Goal: Transaction & Acquisition: Purchase product/service

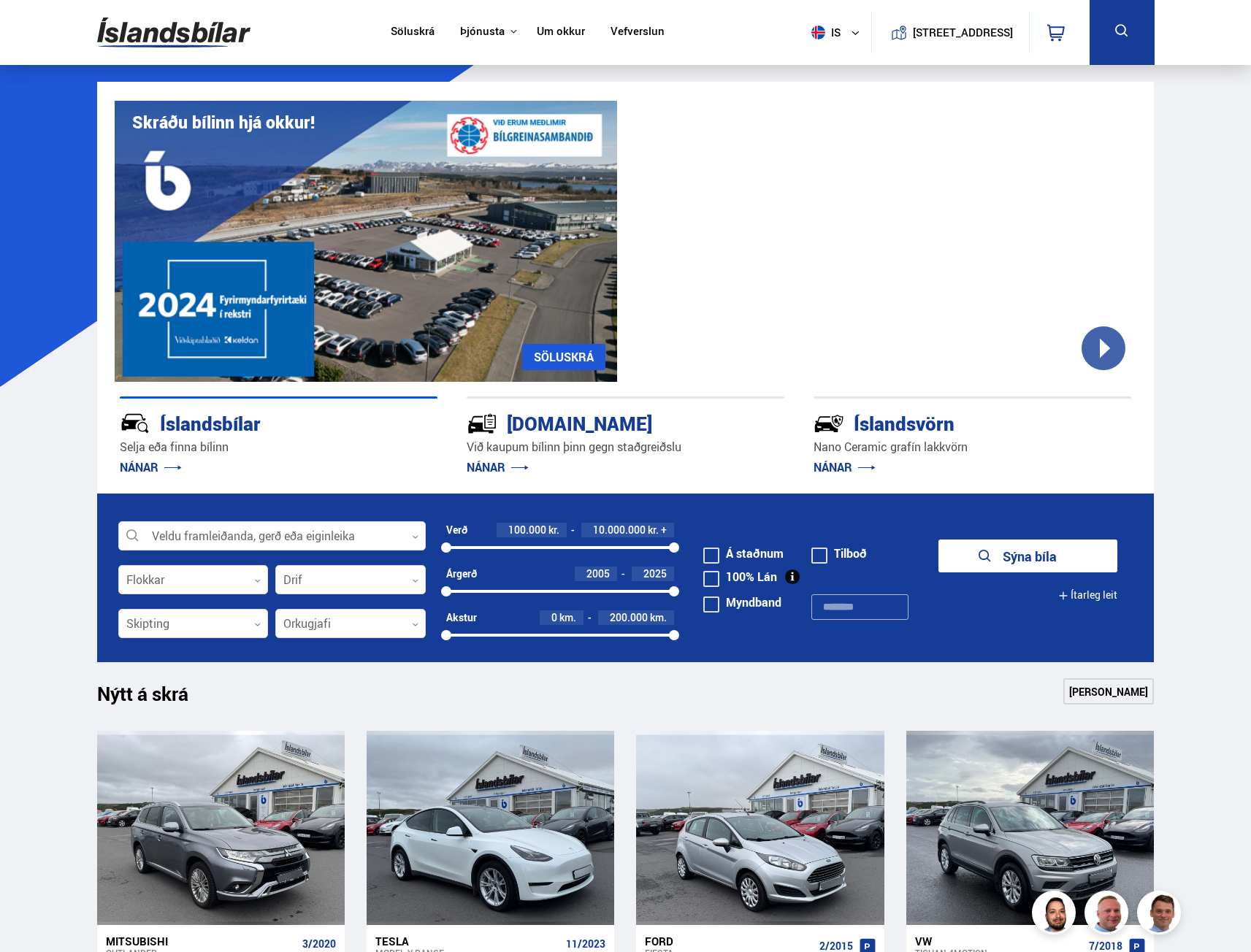
click at [249, 554] on form "Veldu framleiðanda, gerð eða eiginleika 0 Flokkar 0 Drif 0 Verð 100.000 kr. 10.…" at bounding box center [626, 578] width 1058 height 169
click at [249, 539] on div at bounding box center [272, 537] width 307 height 29
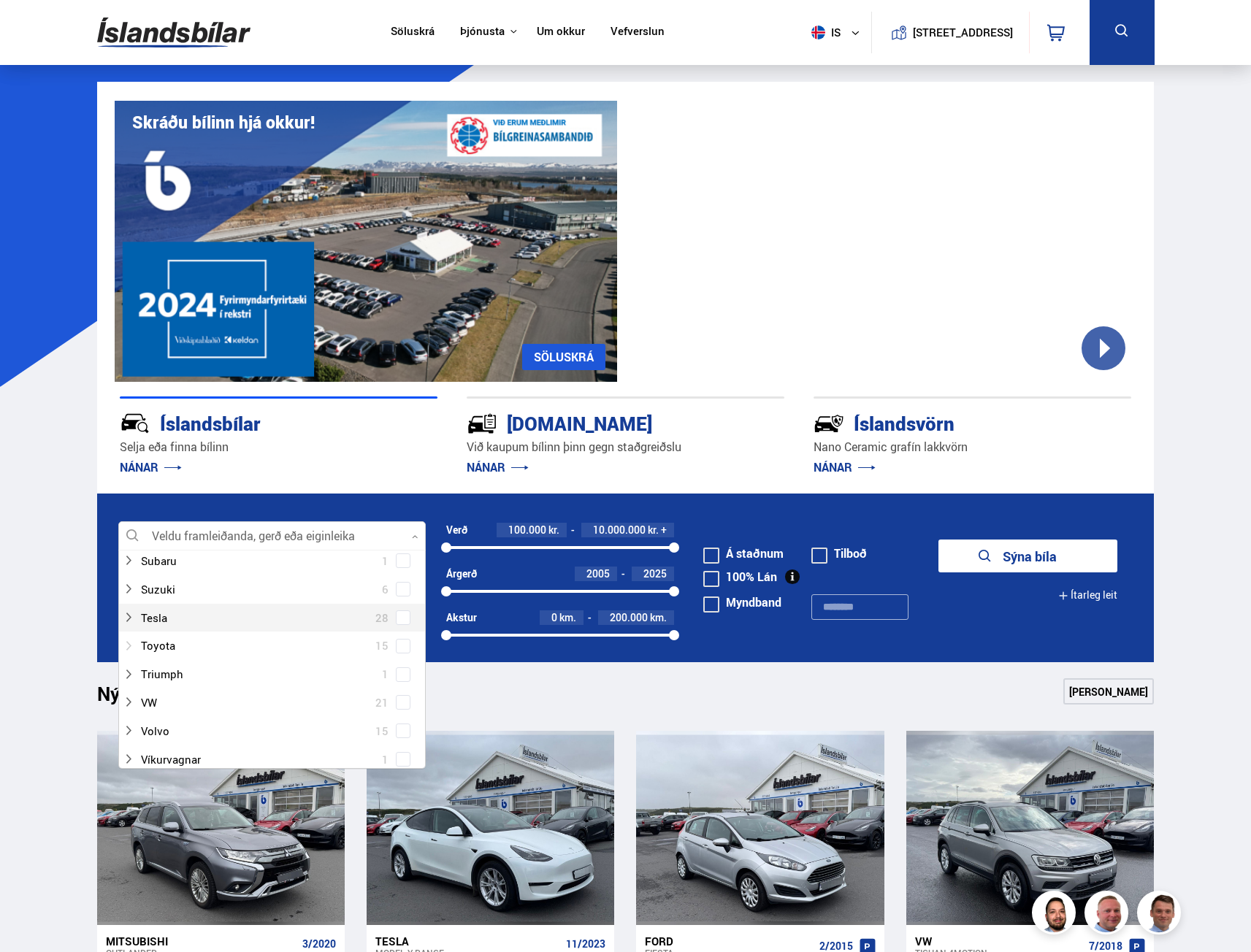
scroll to position [1022, 0]
click at [220, 651] on div at bounding box center [258, 644] width 270 height 21
click at [396, 641] on span at bounding box center [403, 644] width 14 height 14
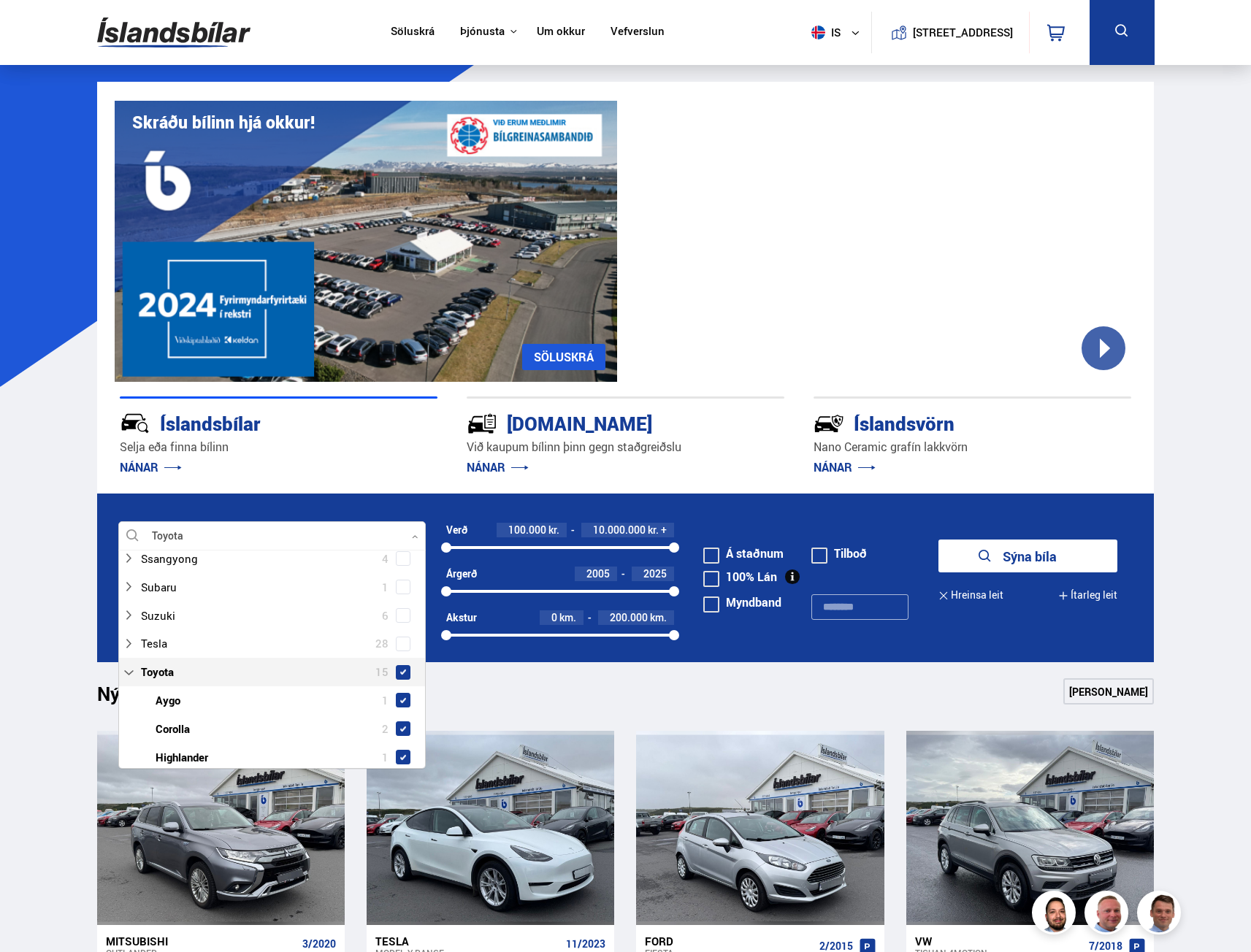
scroll to position [1051, 0]
click at [992, 550] on button "Sýna 15 bíla" at bounding box center [1028, 556] width 179 height 33
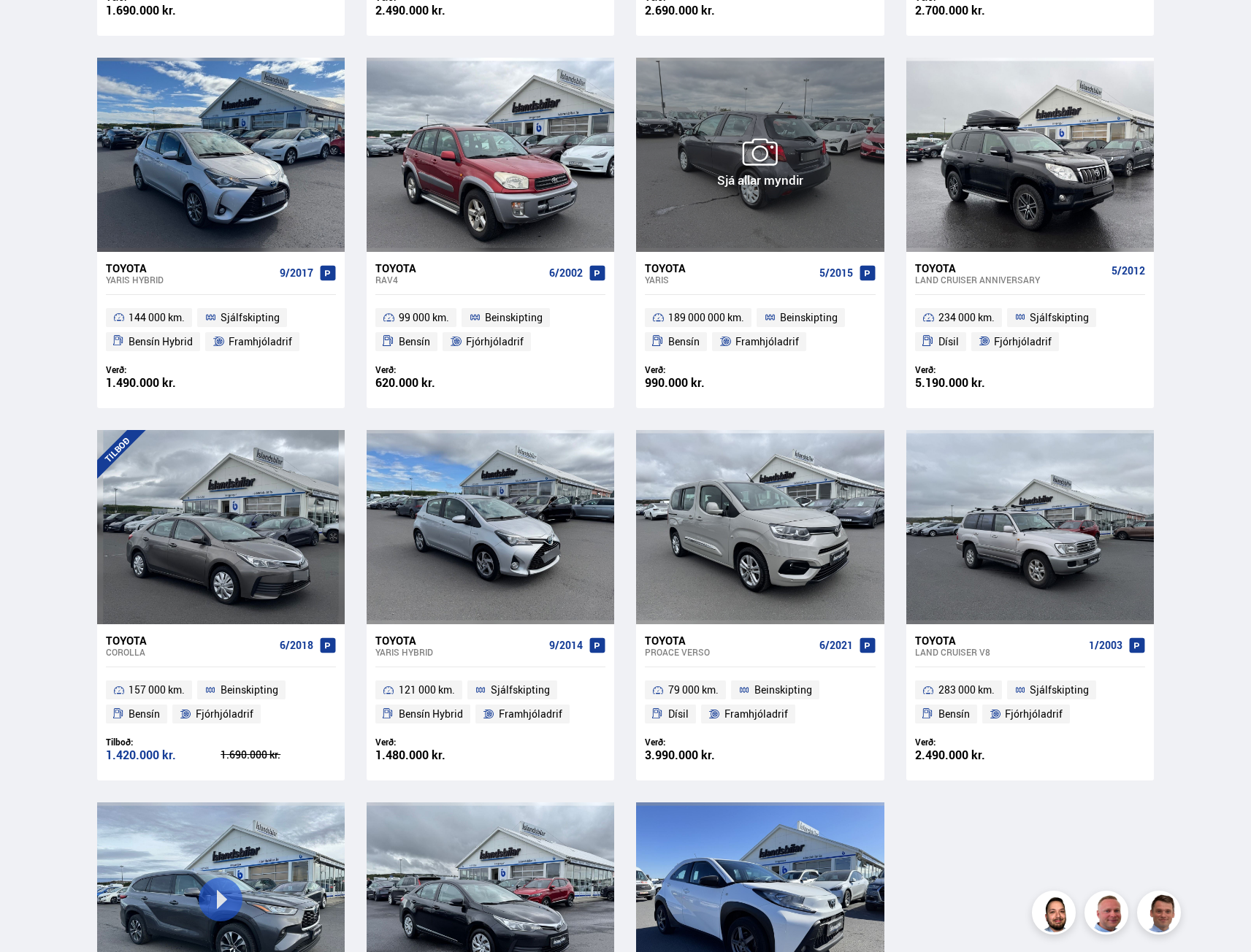
scroll to position [657, 0]
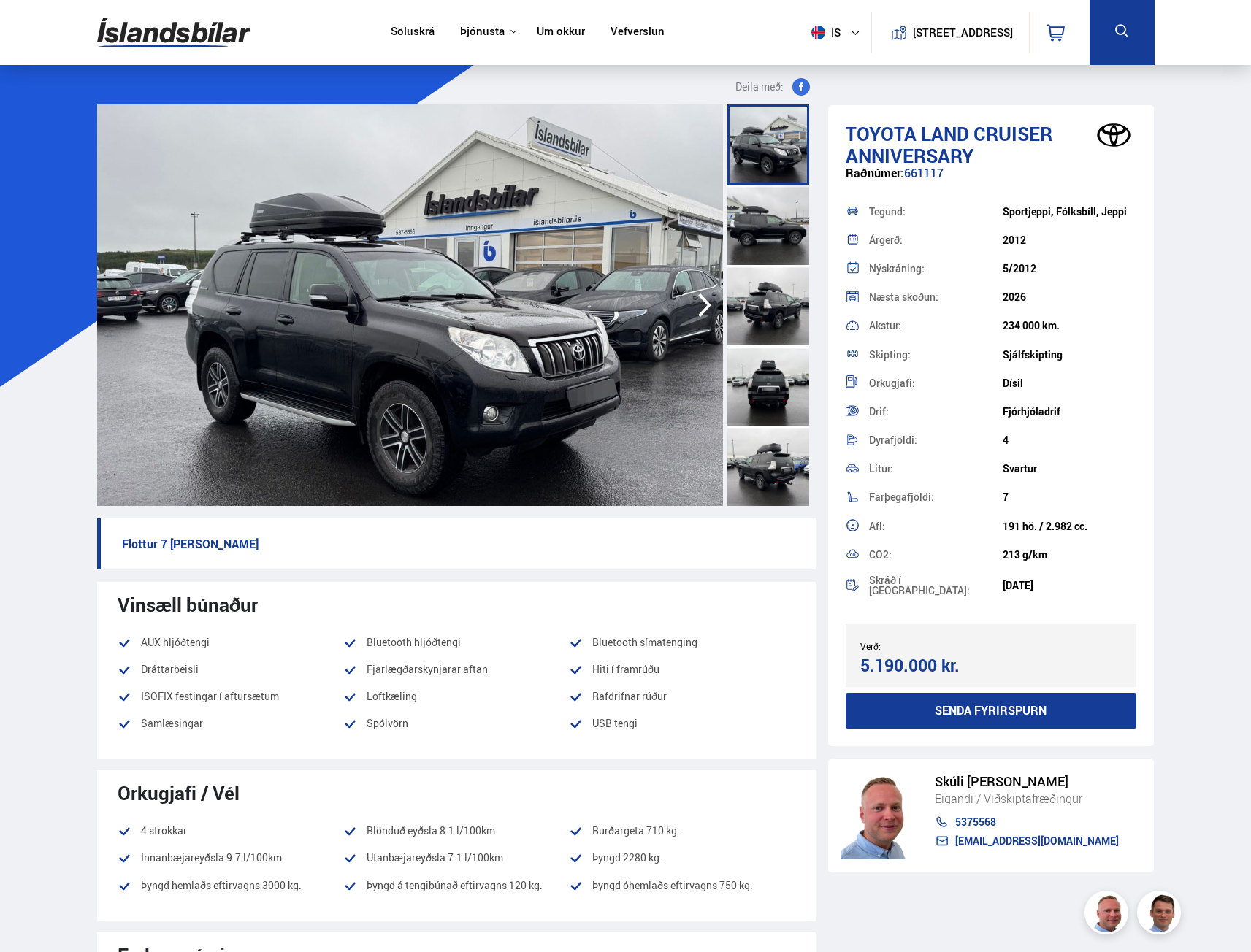
click at [374, 469] on img at bounding box center [410, 305] width 626 height 402
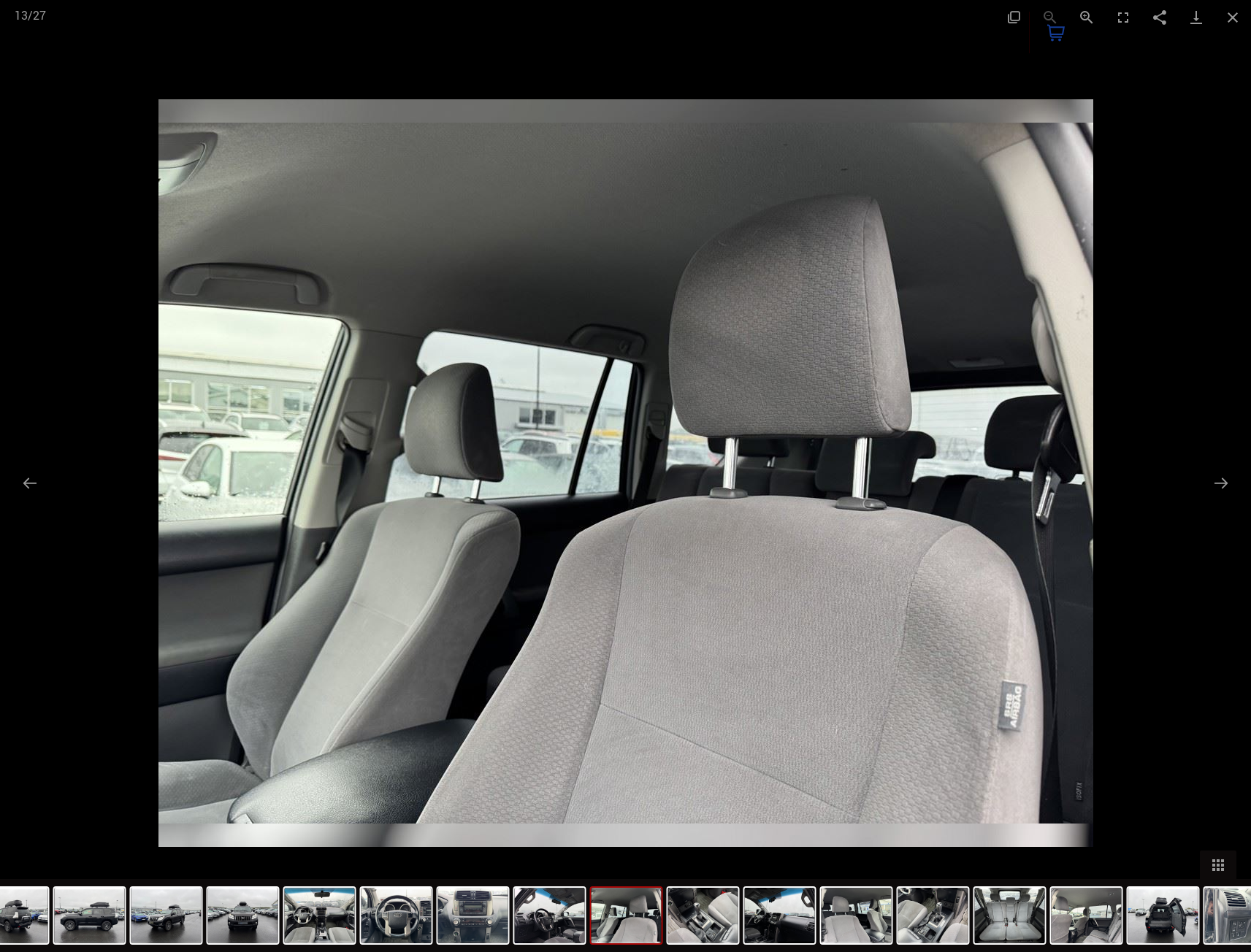
click at [76, 142] on div at bounding box center [625, 476] width 1251 height 952
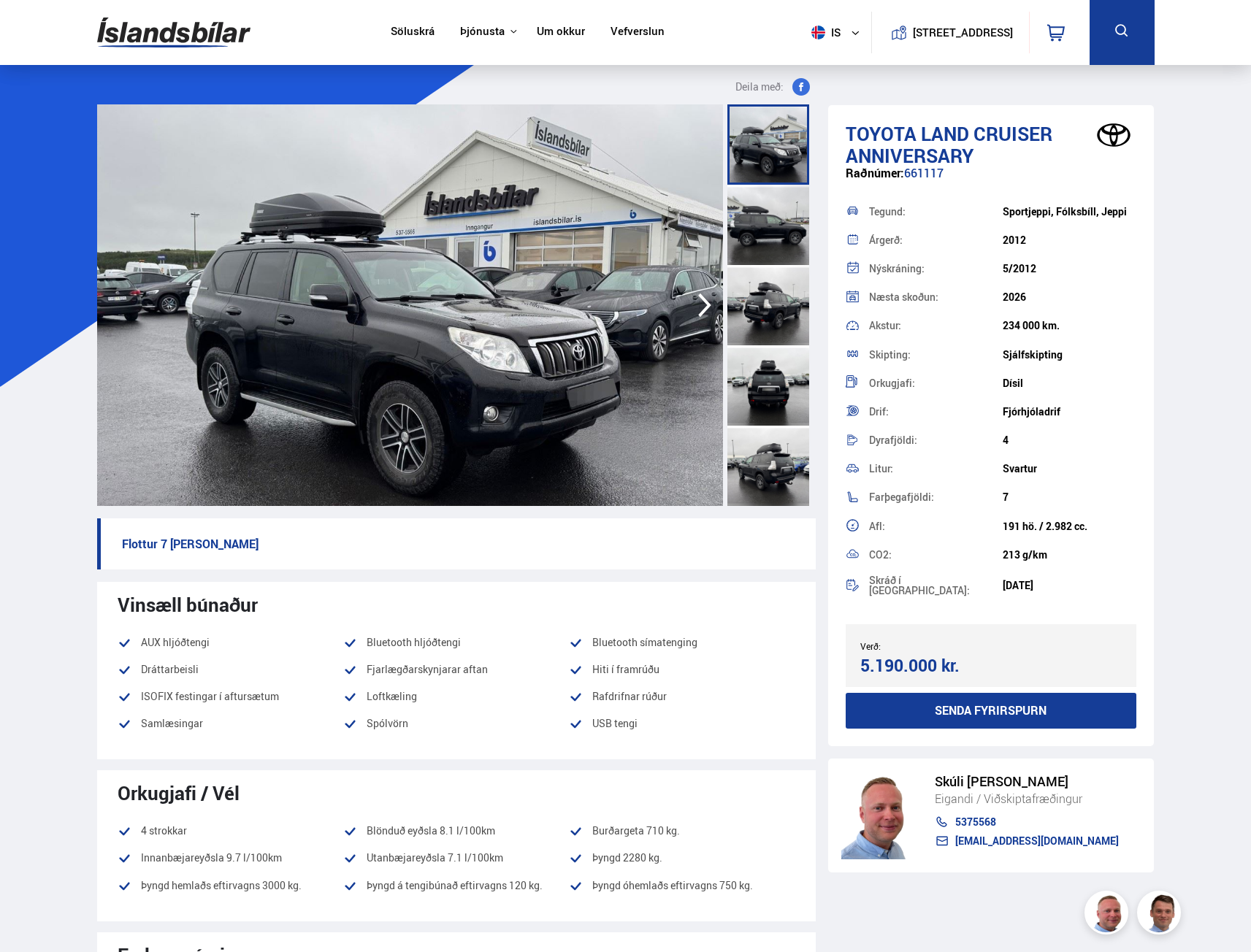
click at [491, 353] on img at bounding box center [410, 305] width 626 height 402
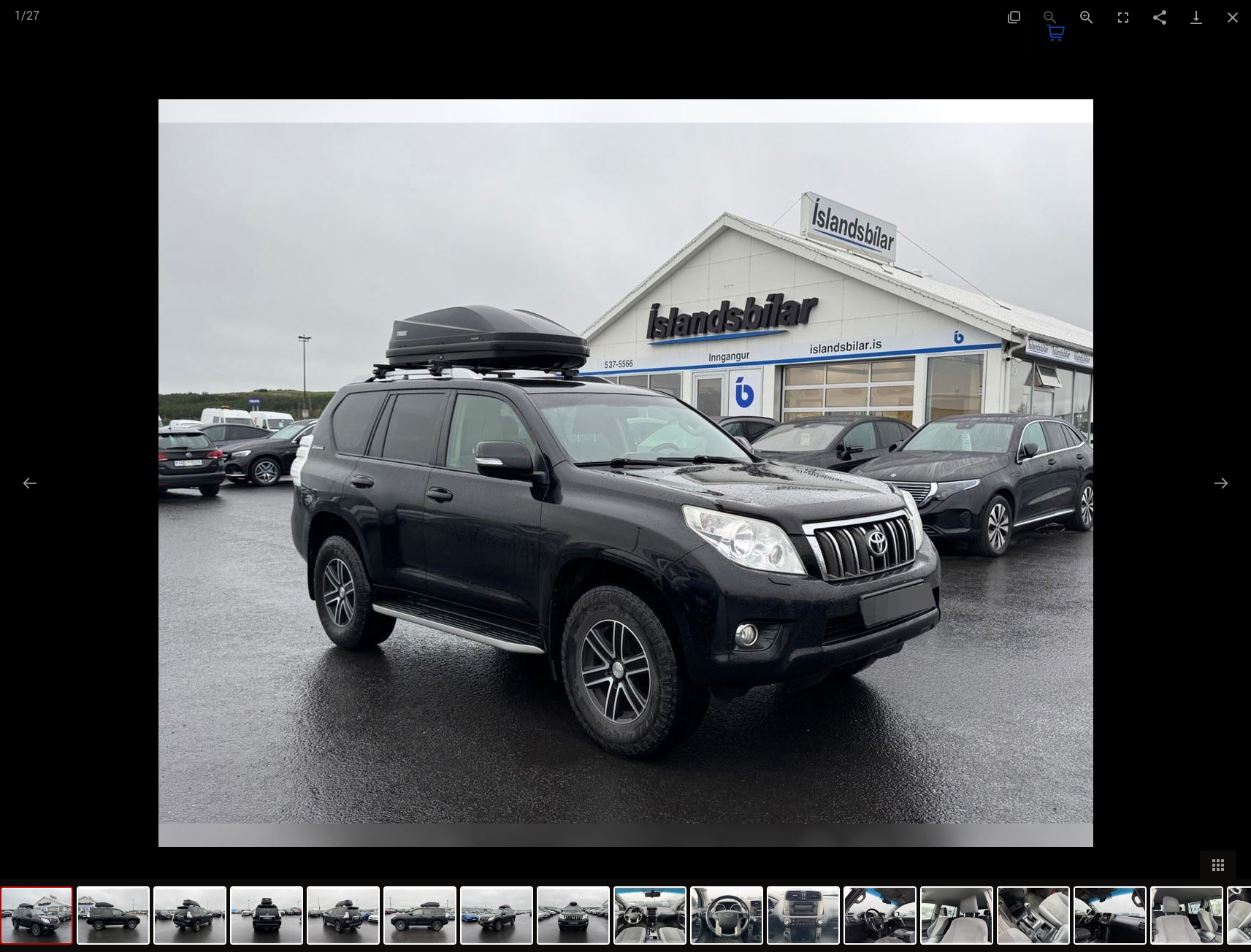
click at [1196, 475] on div at bounding box center [625, 476] width 1251 height 952
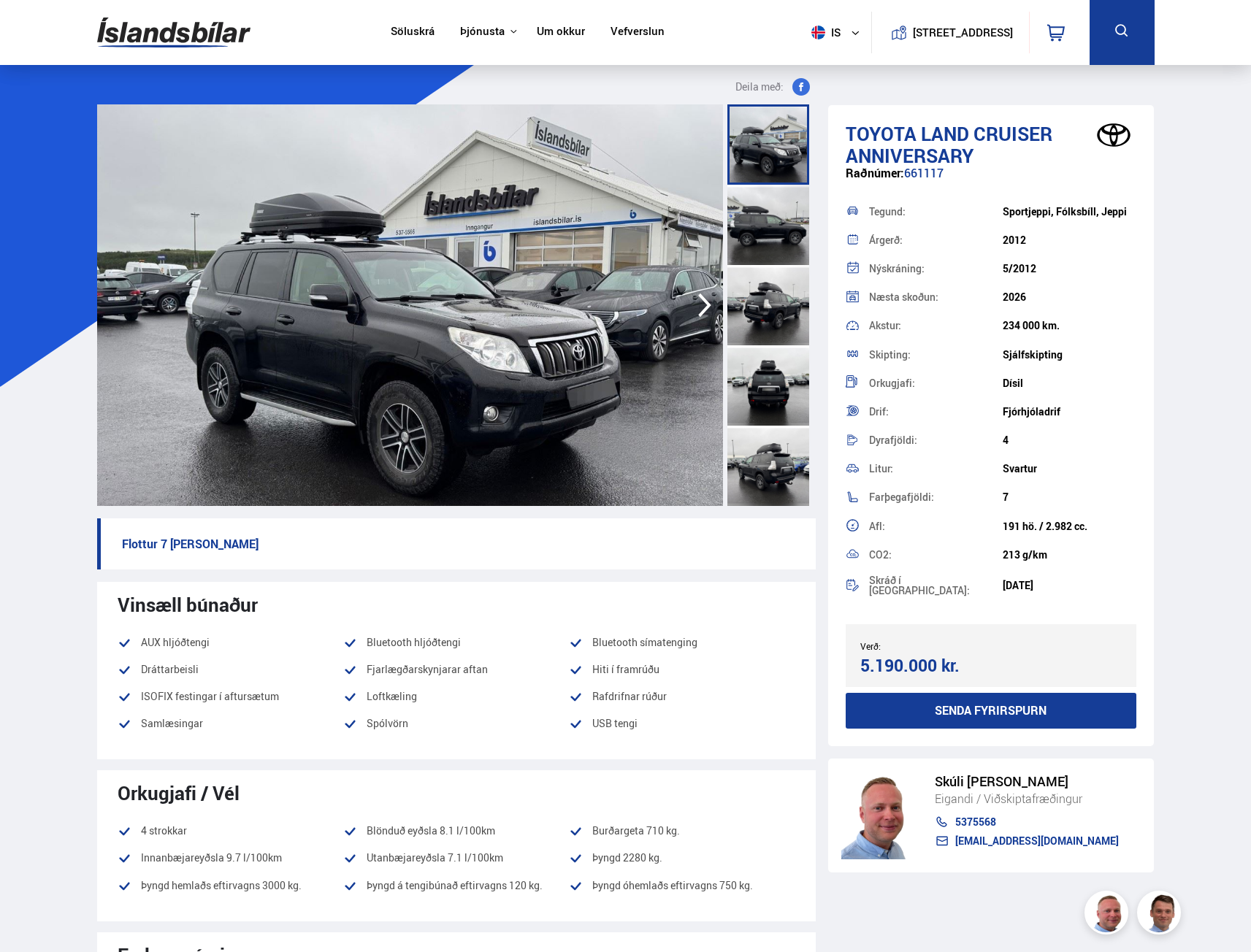
click at [758, 472] on div at bounding box center [768, 466] width 82 height 80
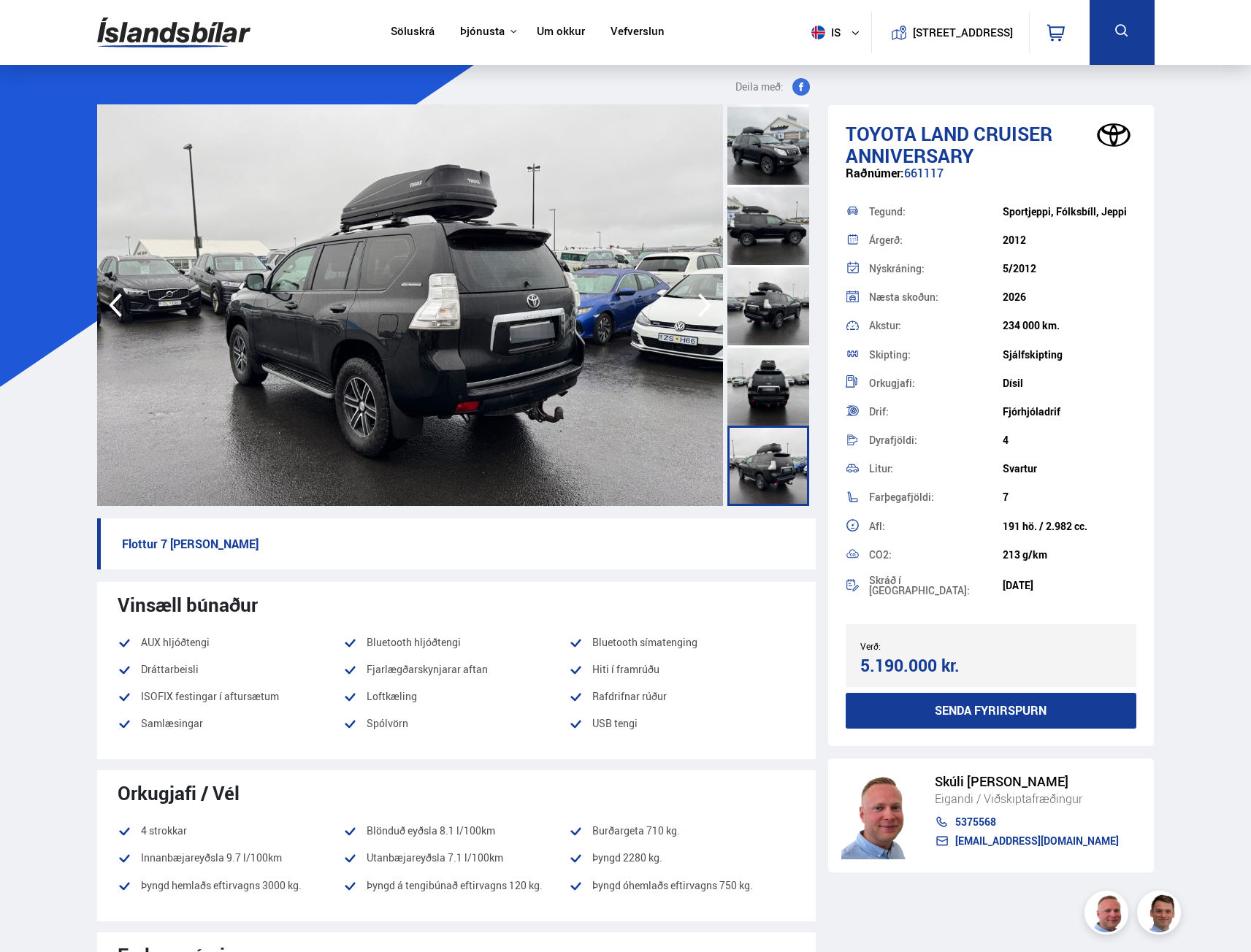
click at [549, 395] on img at bounding box center [410, 305] width 626 height 402
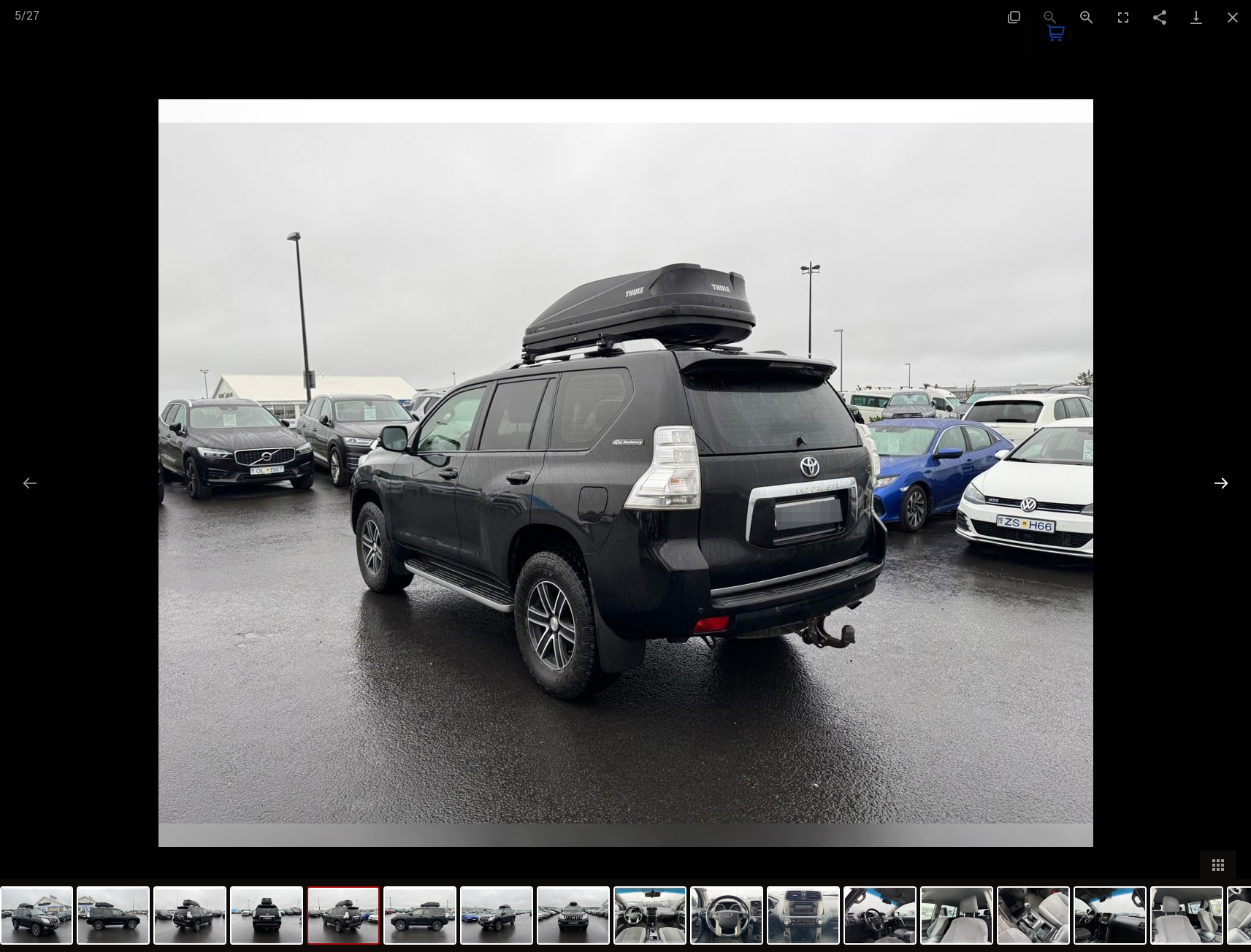
click at [1219, 484] on button "Next slide" at bounding box center [1221, 483] width 31 height 28
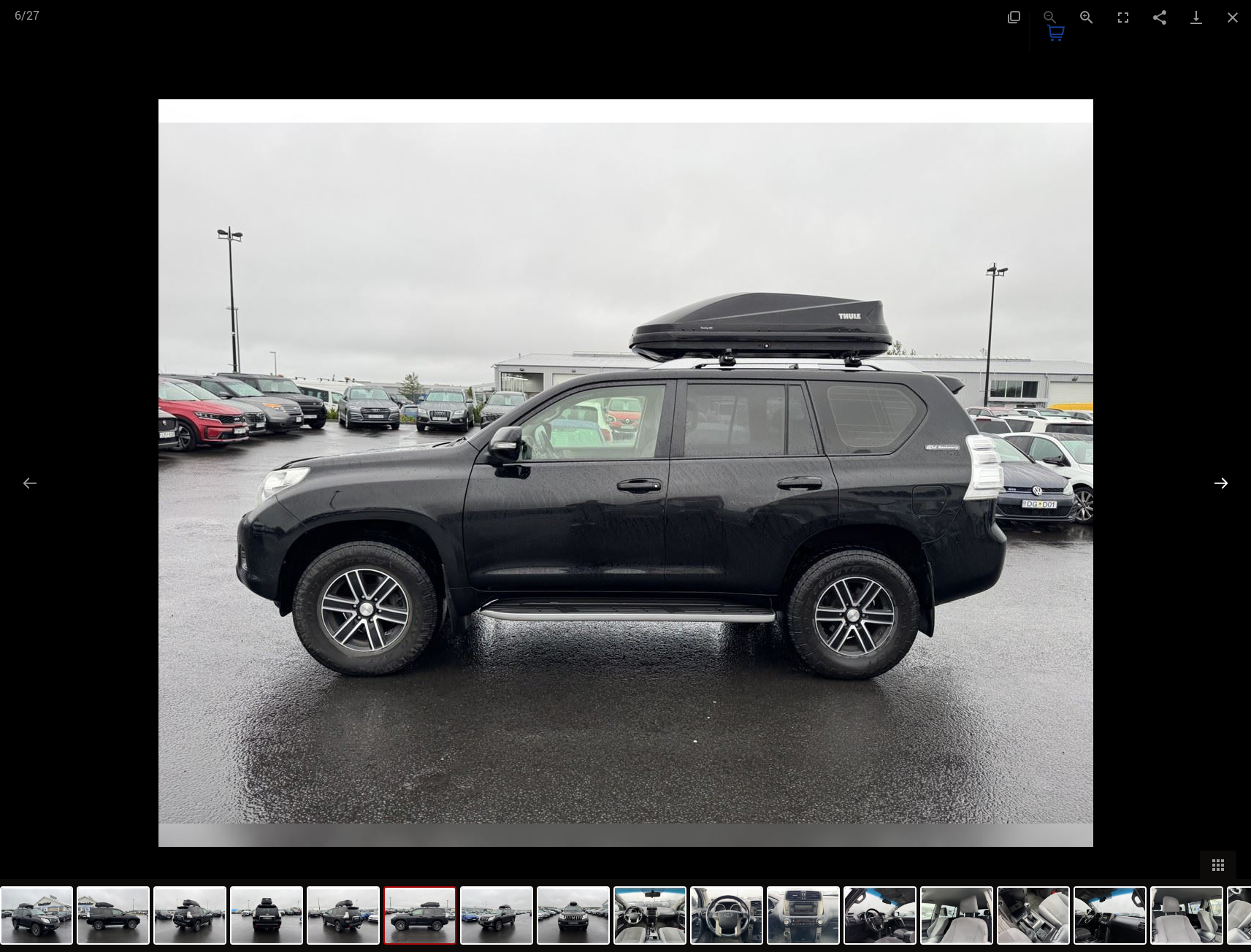
click at [1217, 495] on button "Next slide" at bounding box center [1221, 483] width 31 height 28
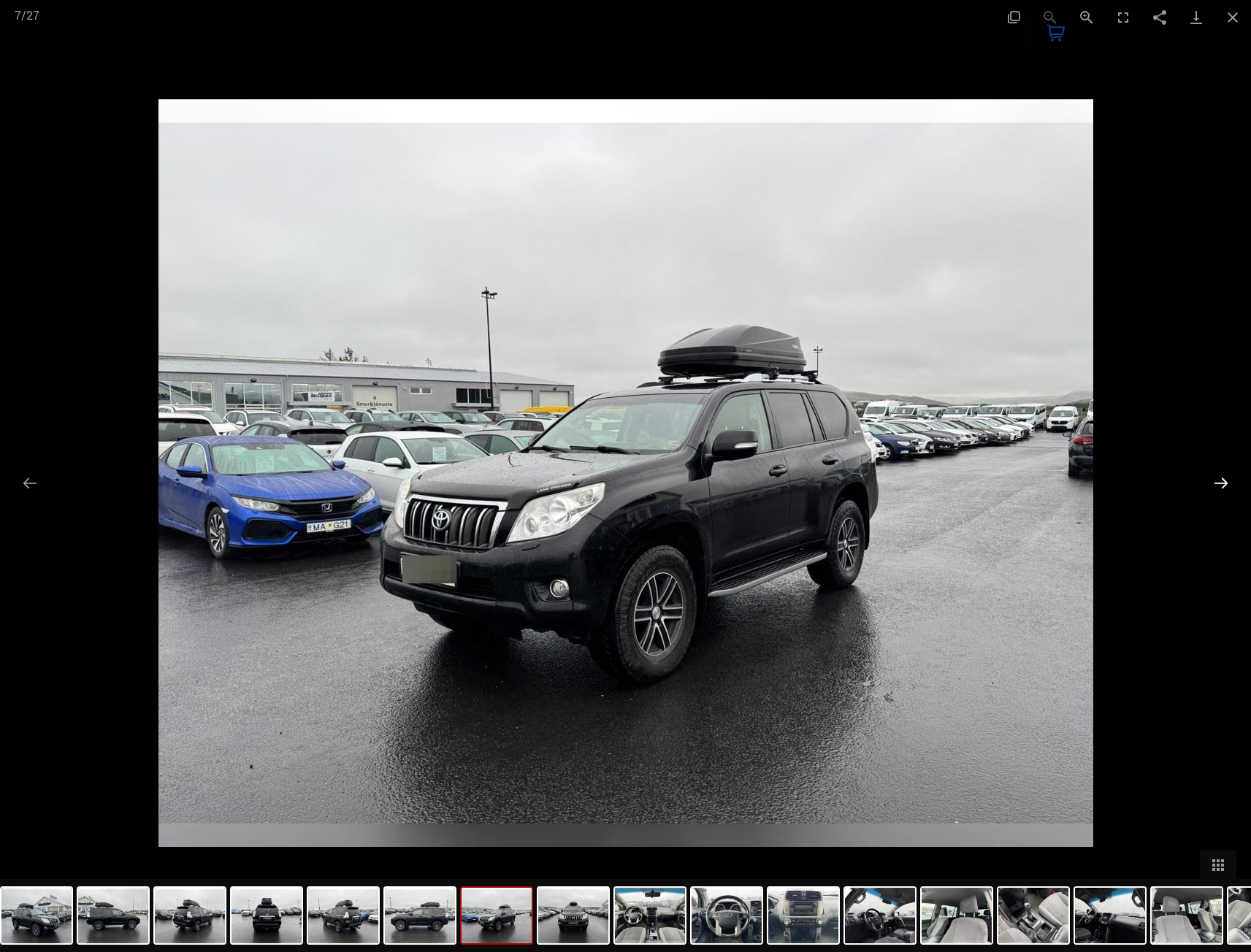
click at [1217, 495] on button "Next slide" at bounding box center [1221, 483] width 31 height 28
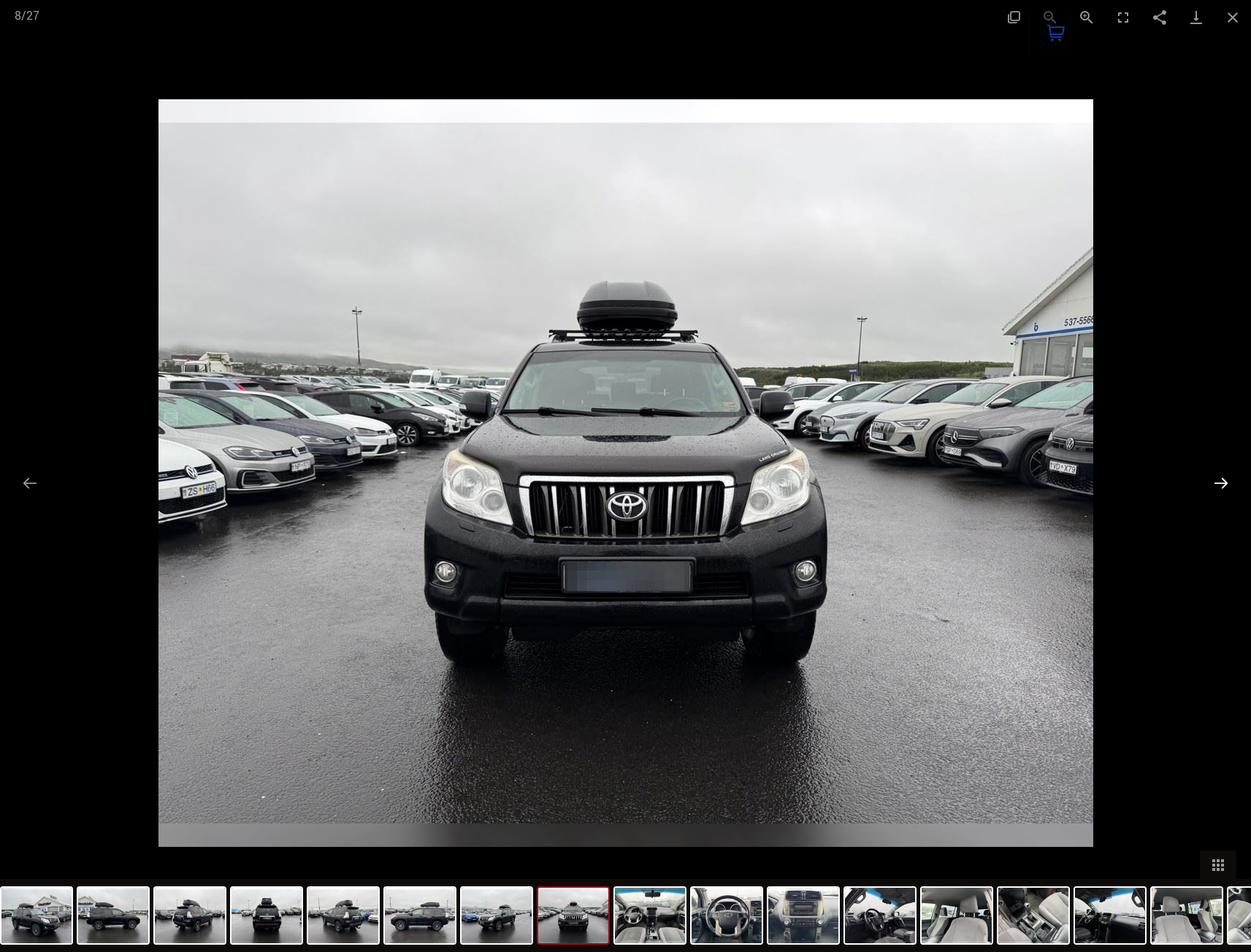
click at [1217, 495] on button "Next slide" at bounding box center [1221, 483] width 31 height 28
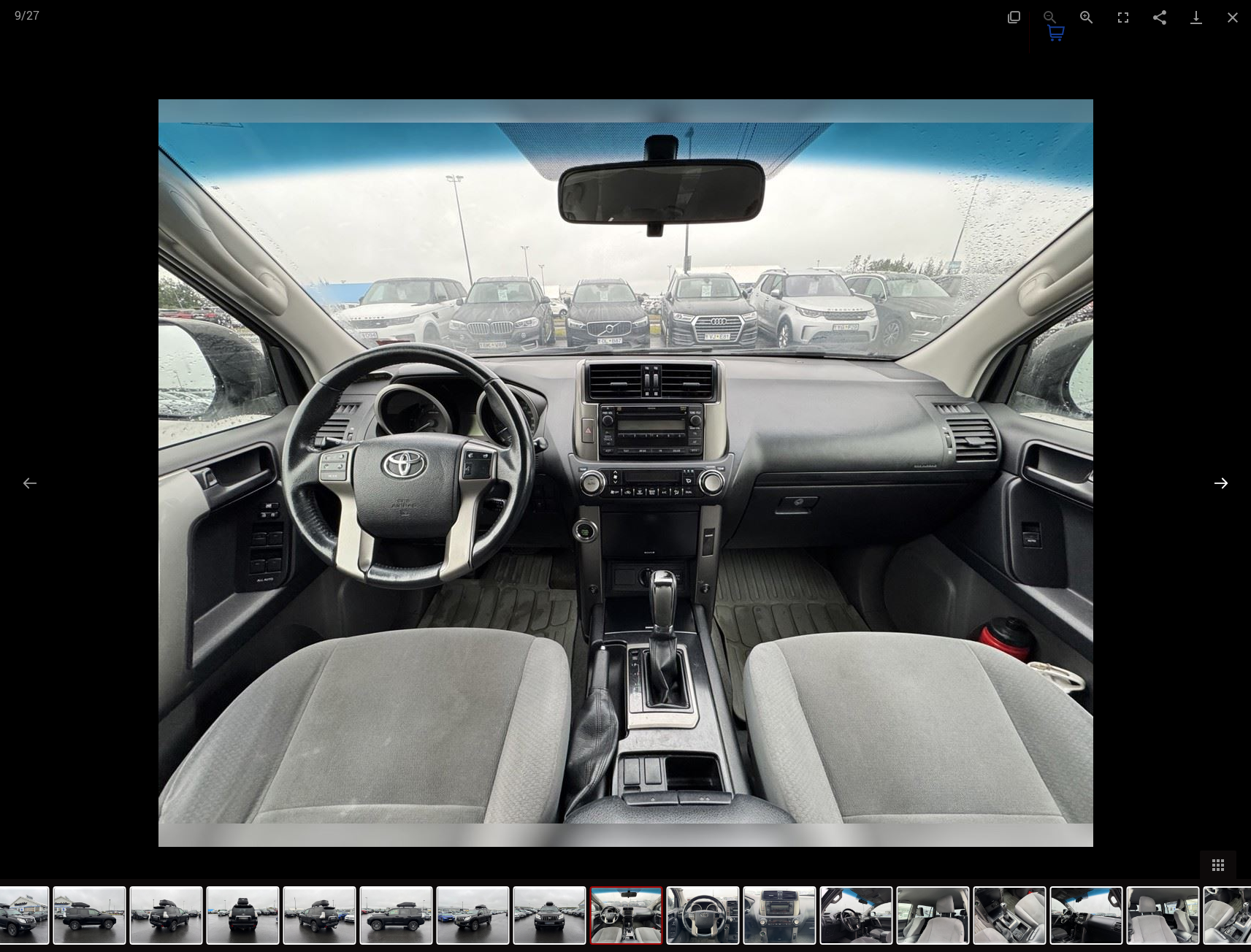
click at [1217, 495] on button "Next slide" at bounding box center [1221, 483] width 31 height 28
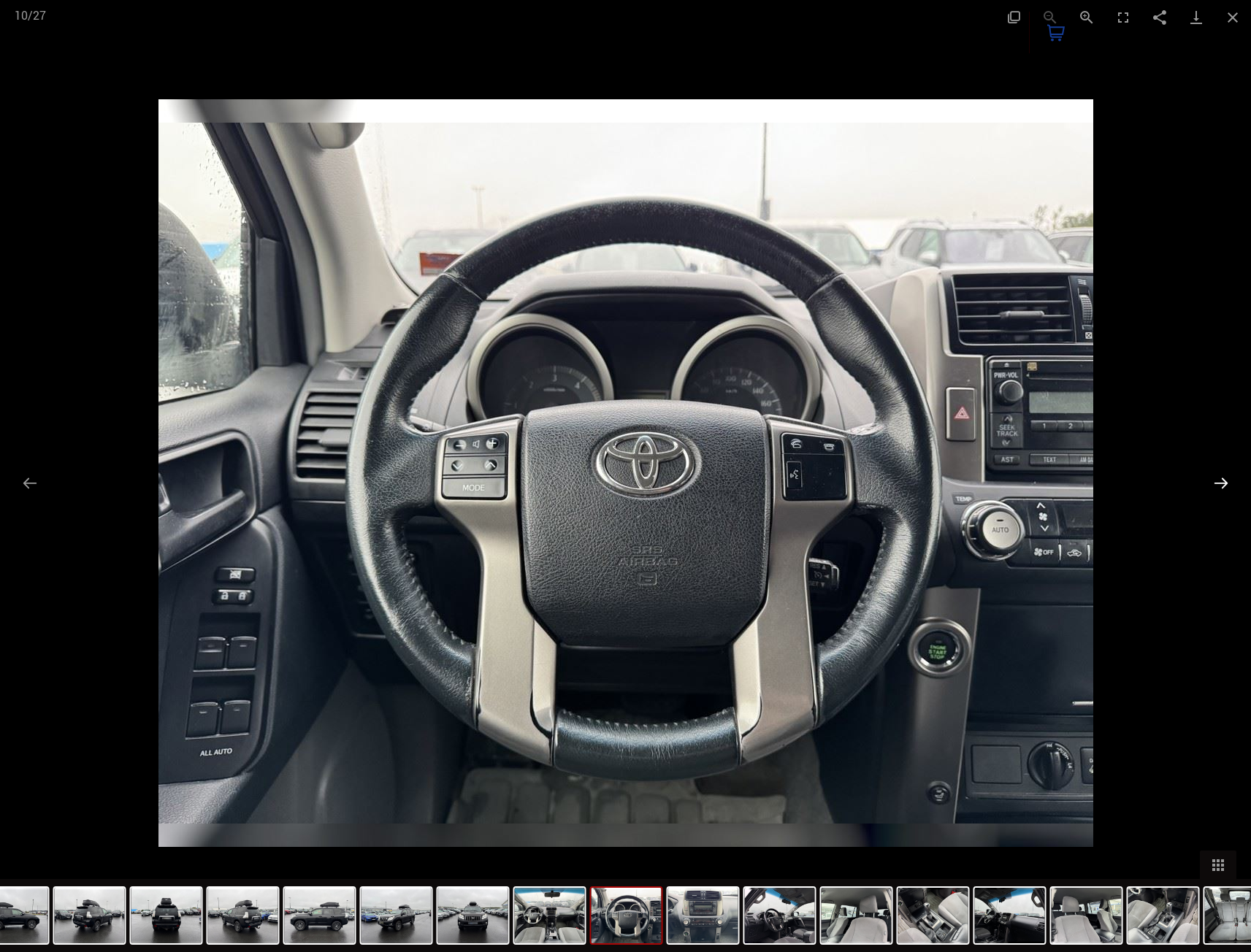
click at [1217, 495] on button "Next slide" at bounding box center [1221, 483] width 31 height 28
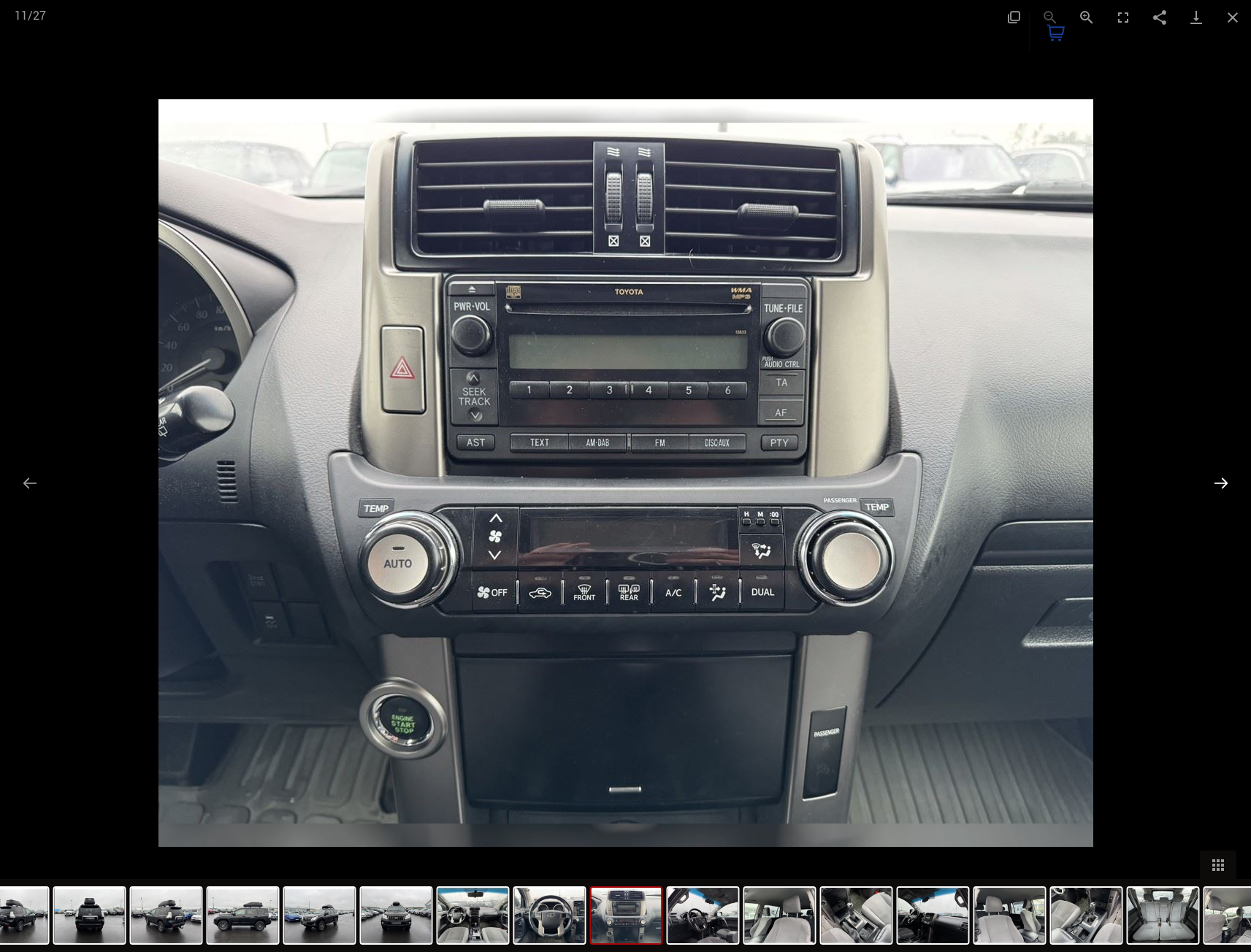
click at [1217, 495] on button "Next slide" at bounding box center [1221, 483] width 31 height 28
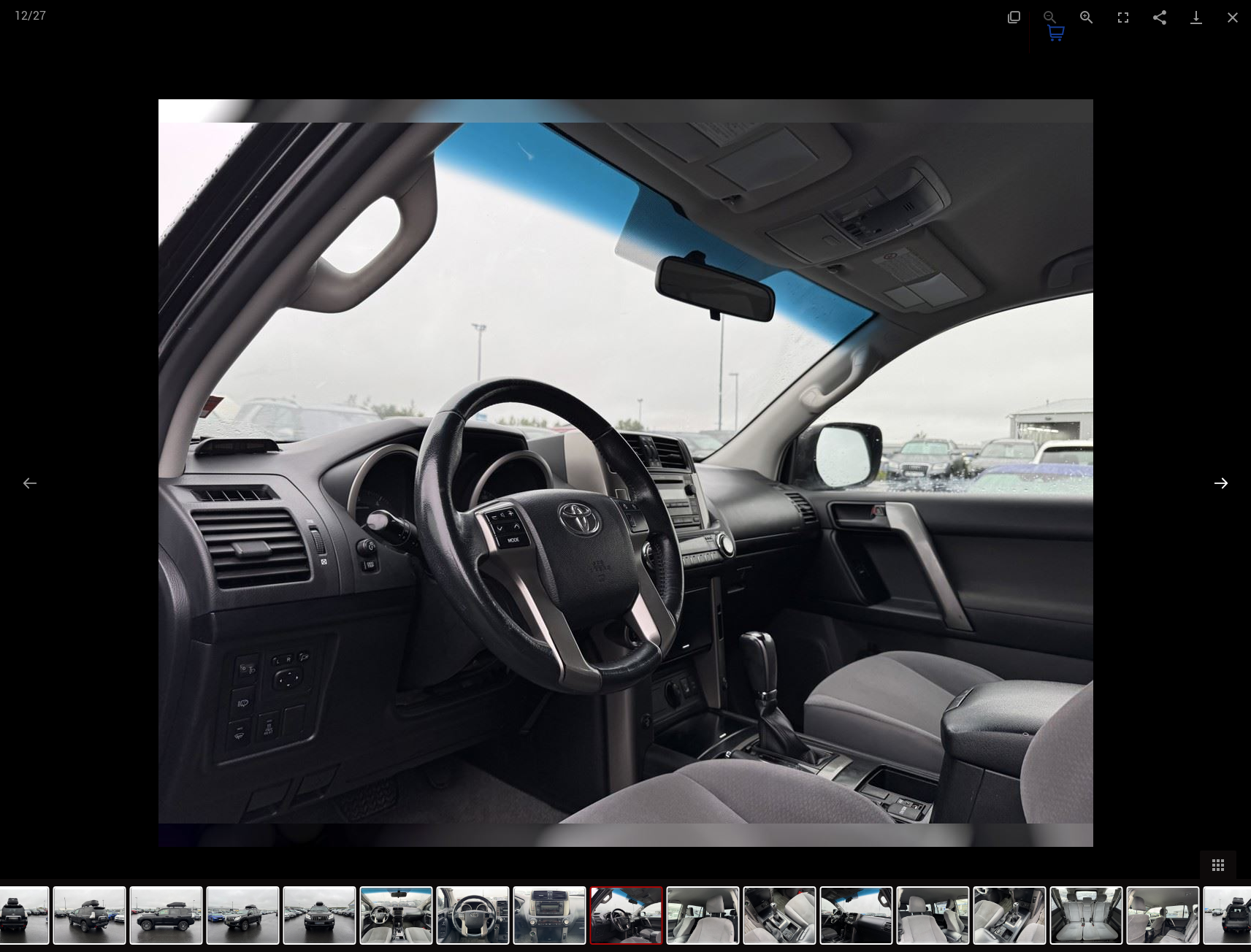
click at [1217, 495] on button "Next slide" at bounding box center [1221, 483] width 31 height 28
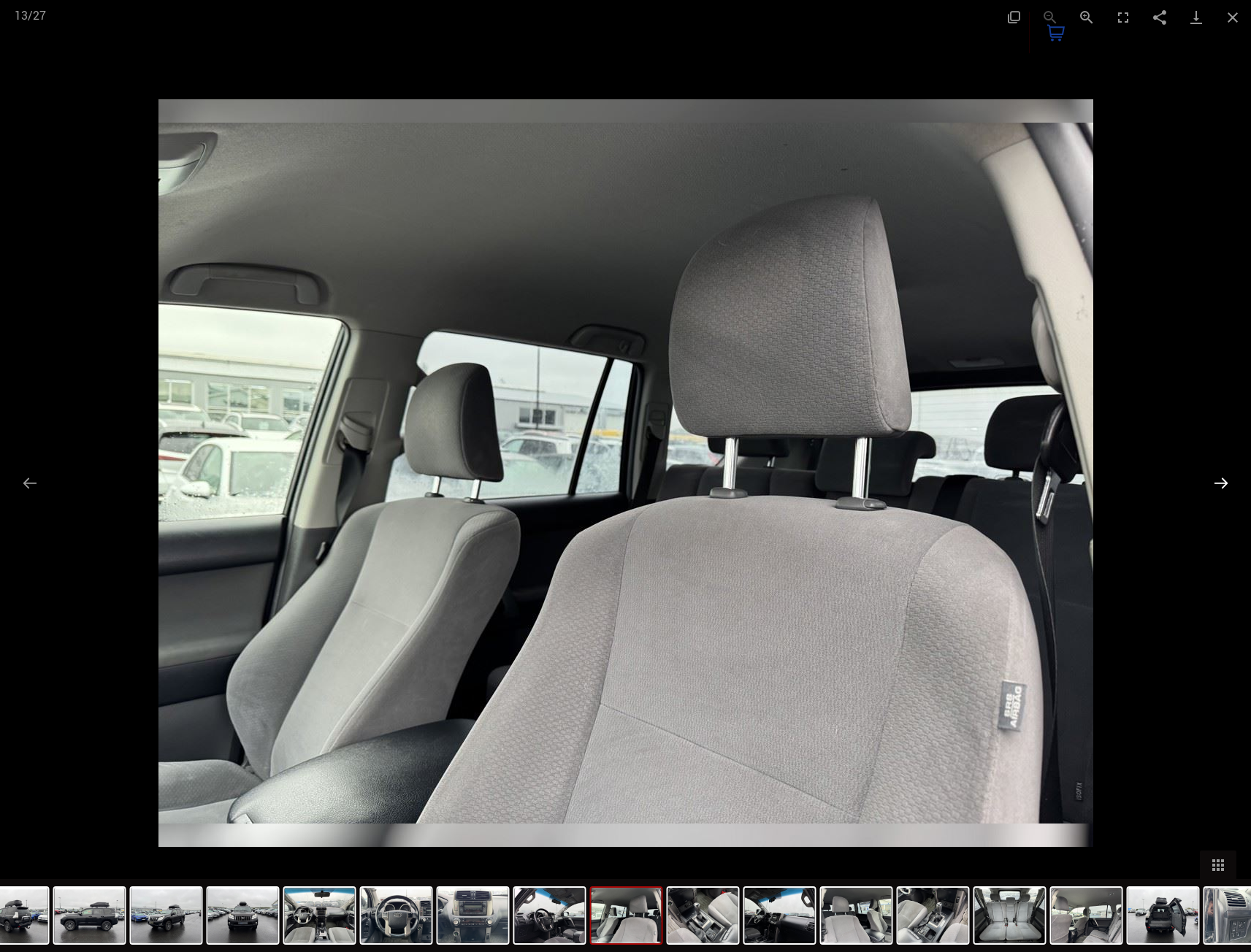
click at [1217, 495] on button "Next slide" at bounding box center [1221, 483] width 31 height 28
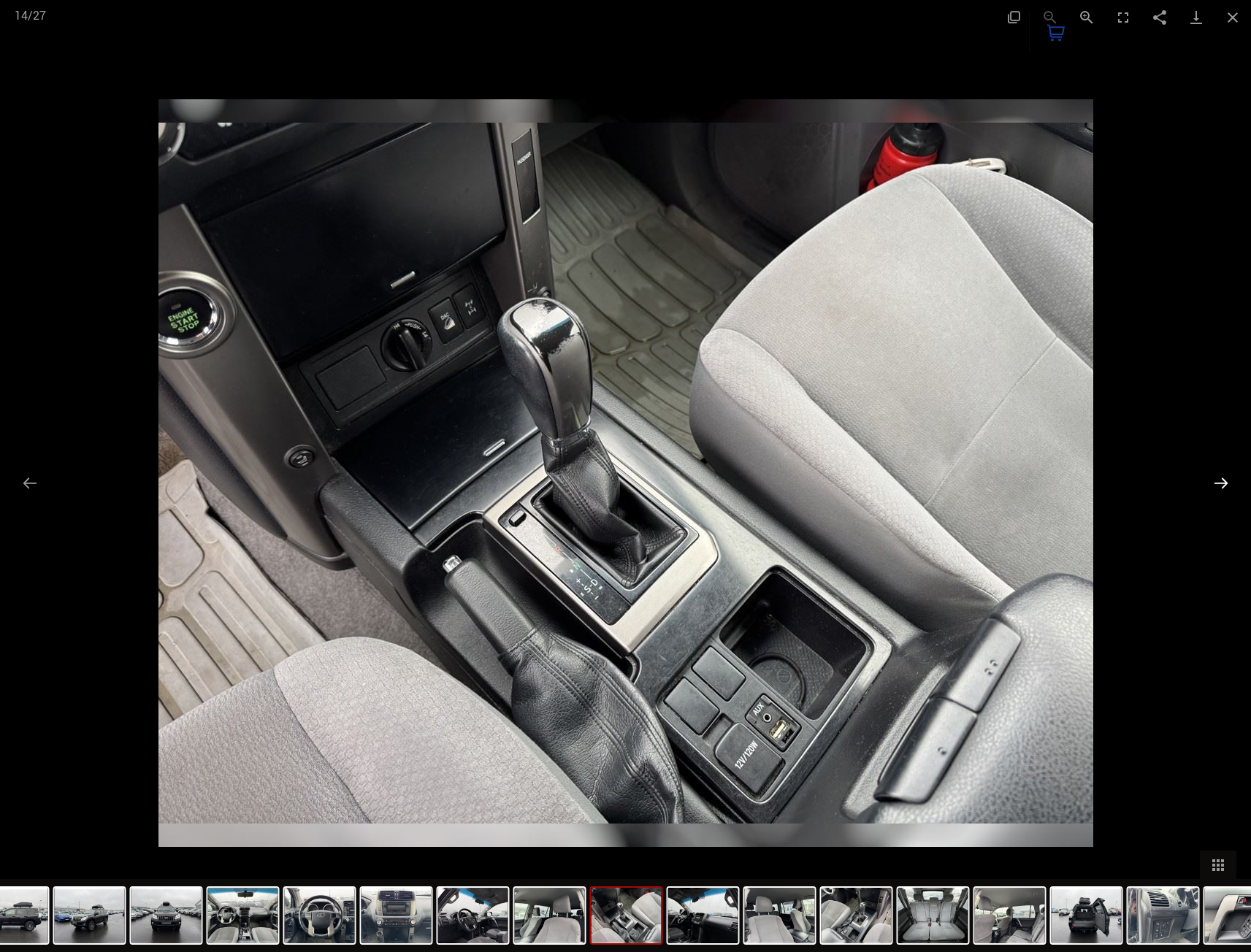
click at [1217, 495] on button "Next slide" at bounding box center [1221, 483] width 31 height 28
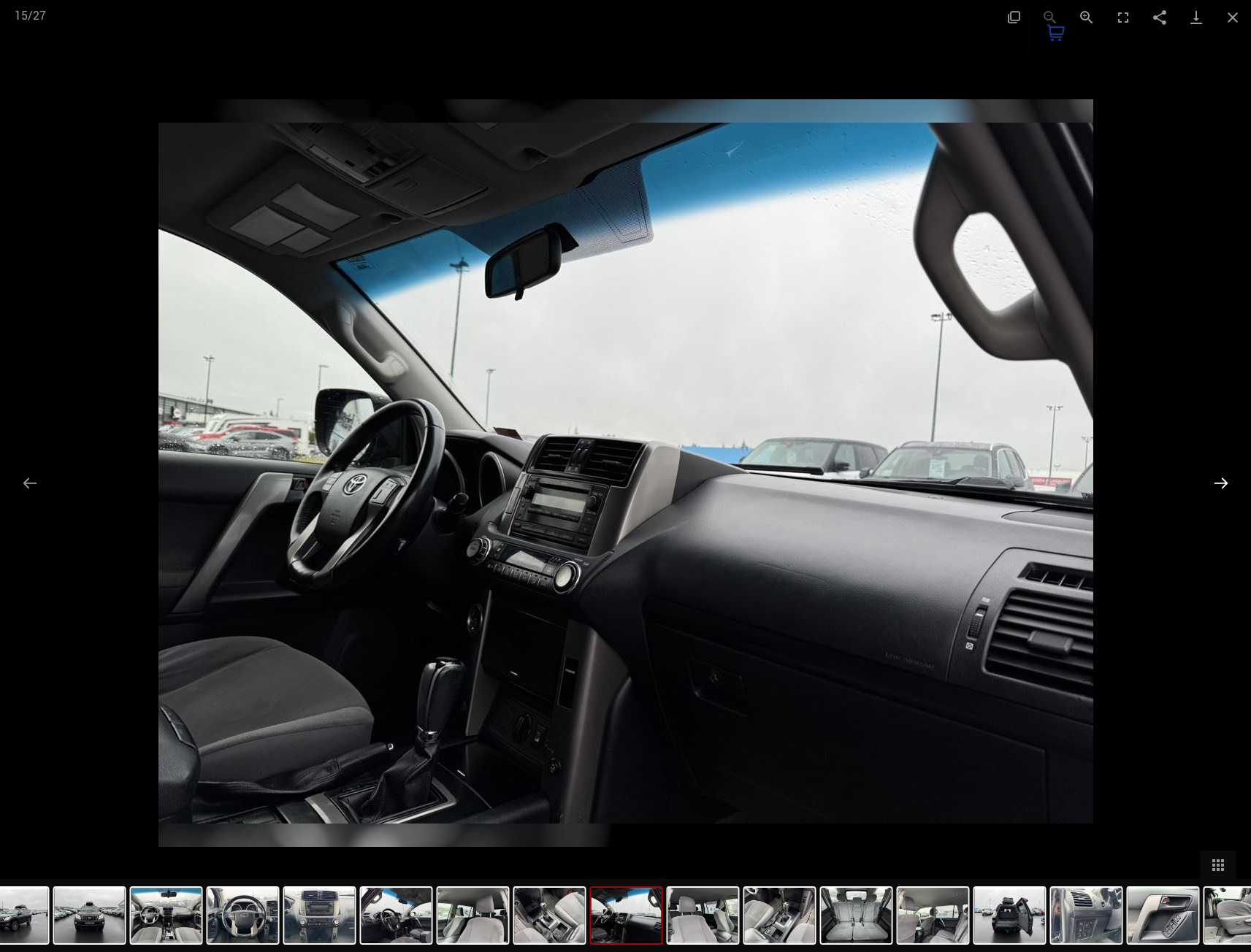
click at [1217, 495] on button "Next slide" at bounding box center [1221, 483] width 31 height 28
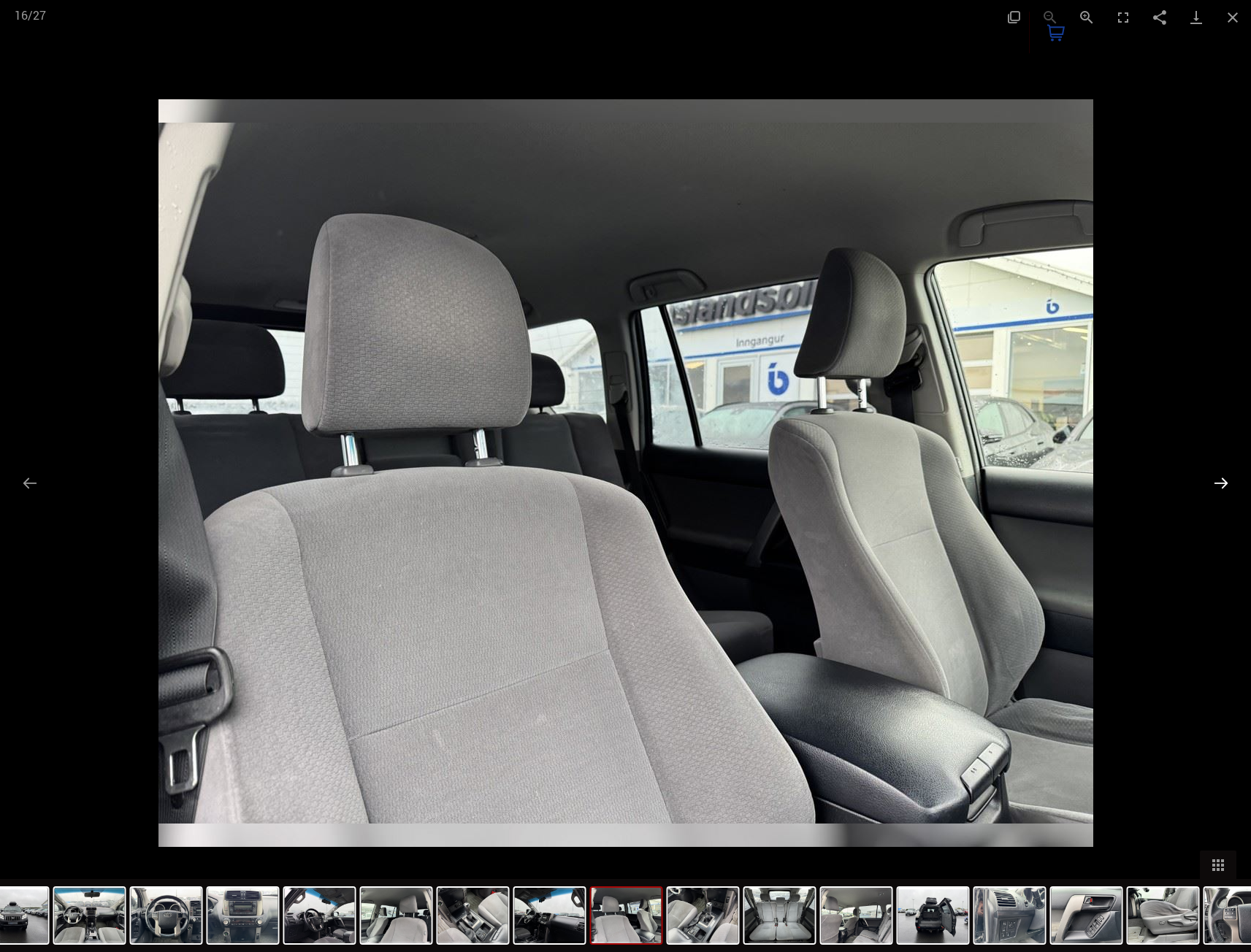
click at [1217, 495] on button "Next slide" at bounding box center [1221, 483] width 31 height 28
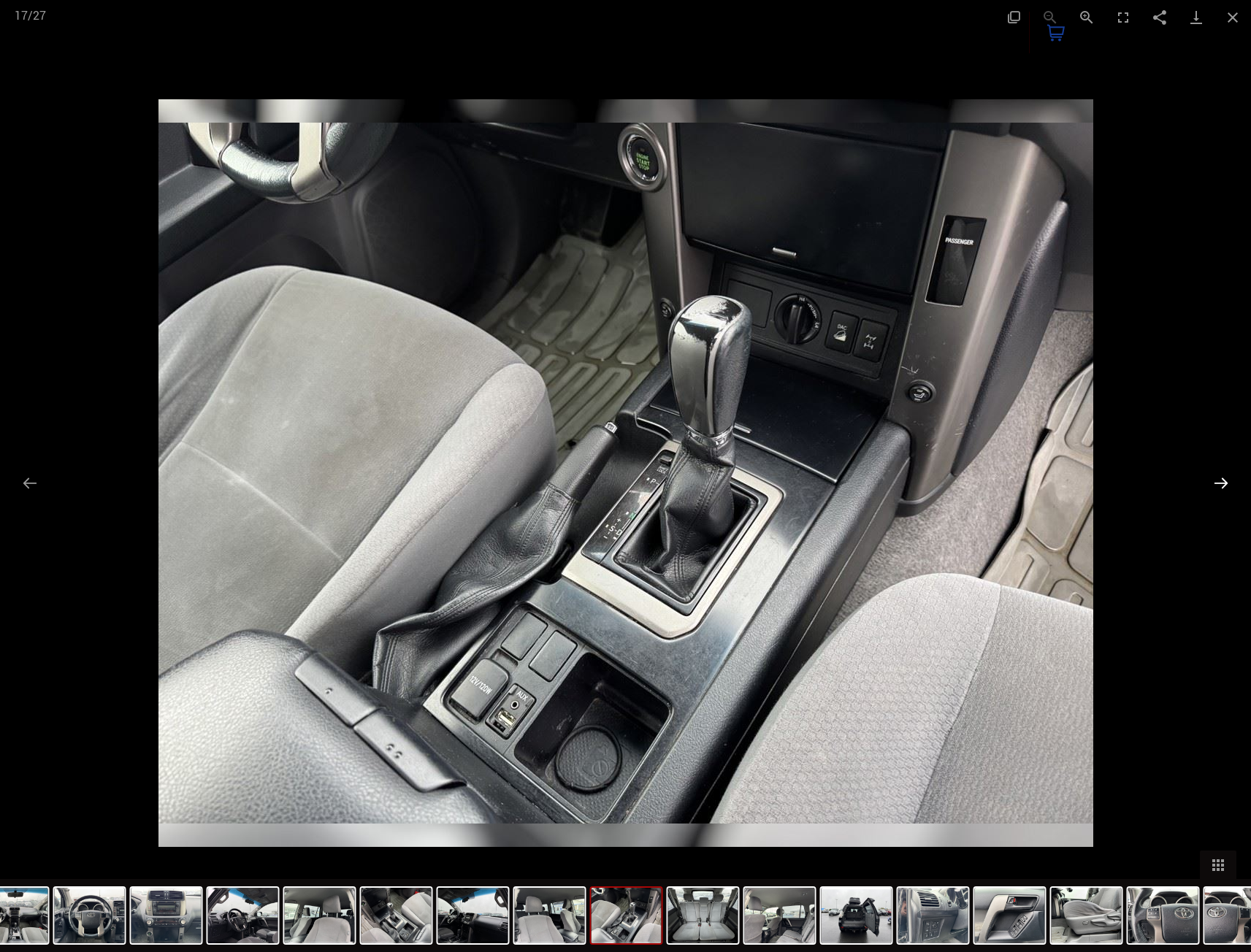
click at [1217, 495] on button "Next slide" at bounding box center [1221, 483] width 31 height 28
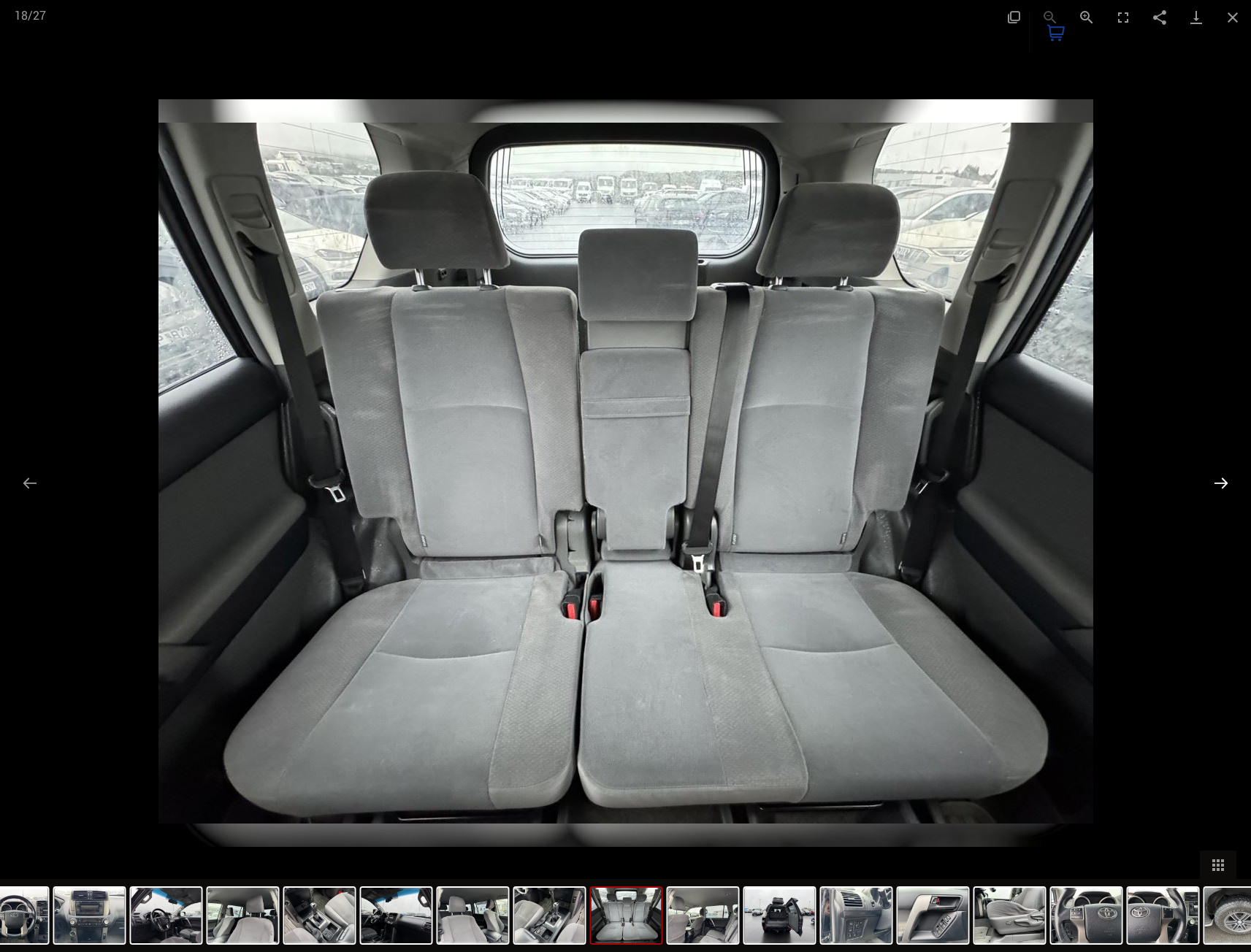
click at [1217, 495] on button "Next slide" at bounding box center [1221, 483] width 31 height 28
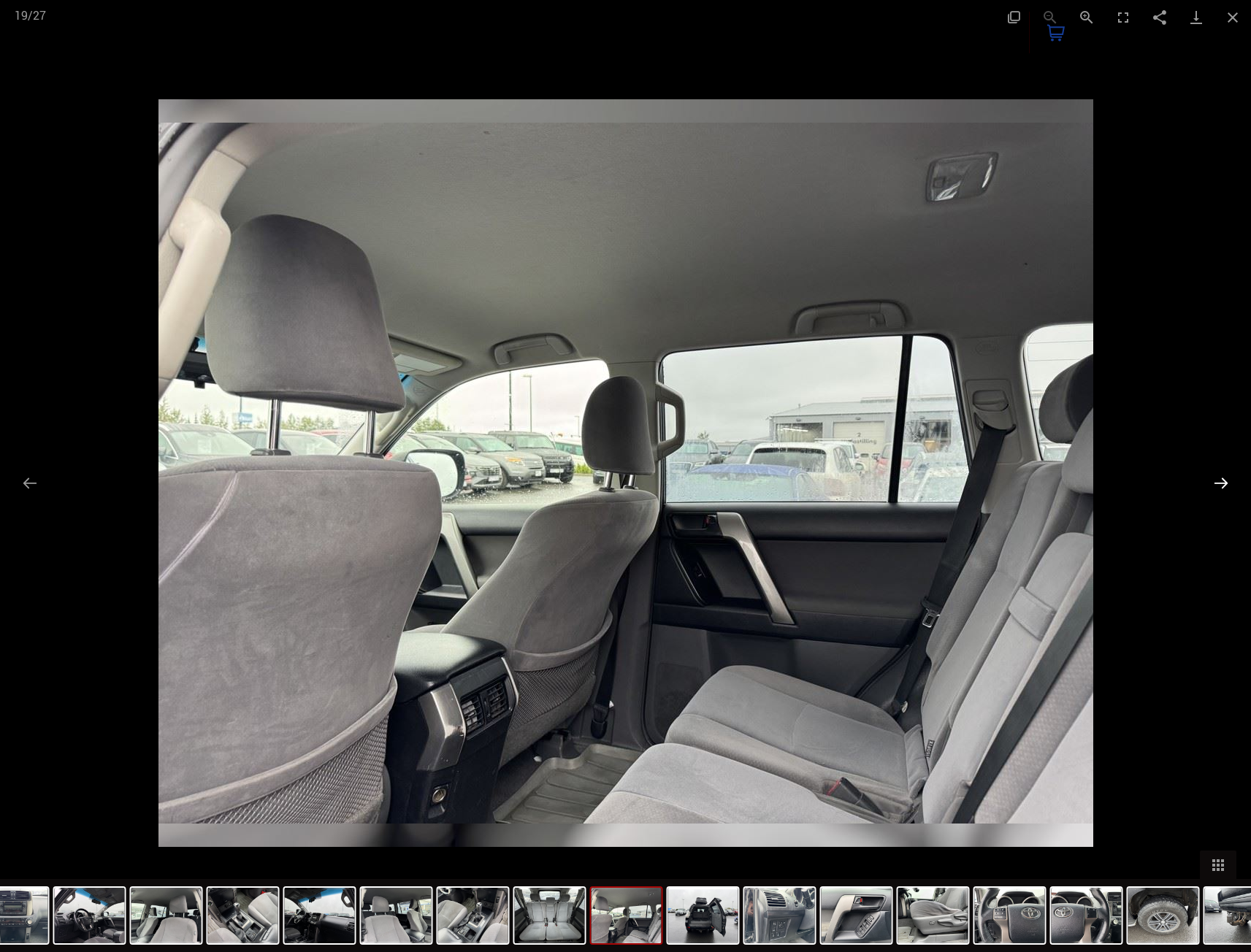
click at [1217, 495] on button "Next slide" at bounding box center [1221, 483] width 31 height 28
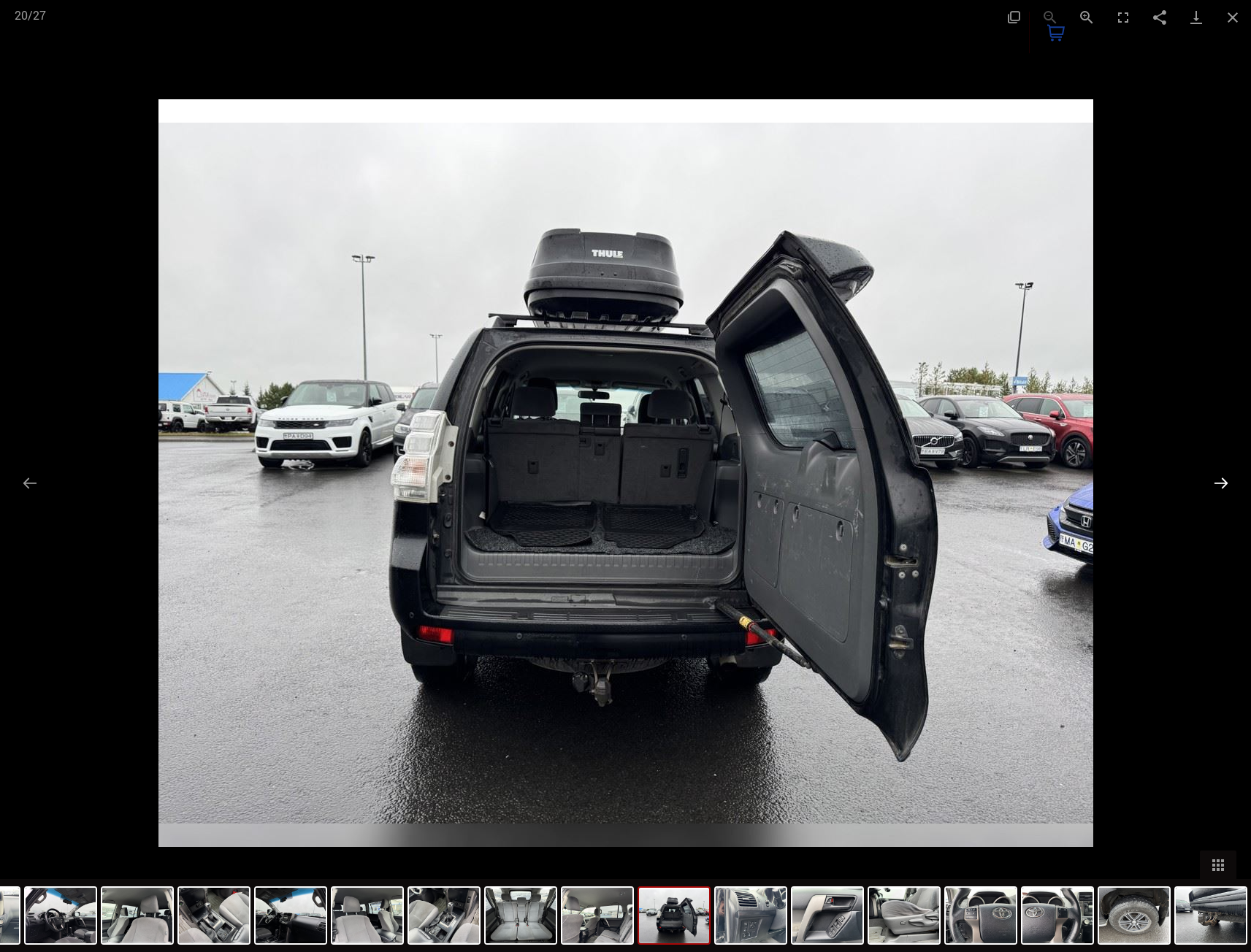
click at [1217, 495] on button "Next slide" at bounding box center [1221, 483] width 31 height 28
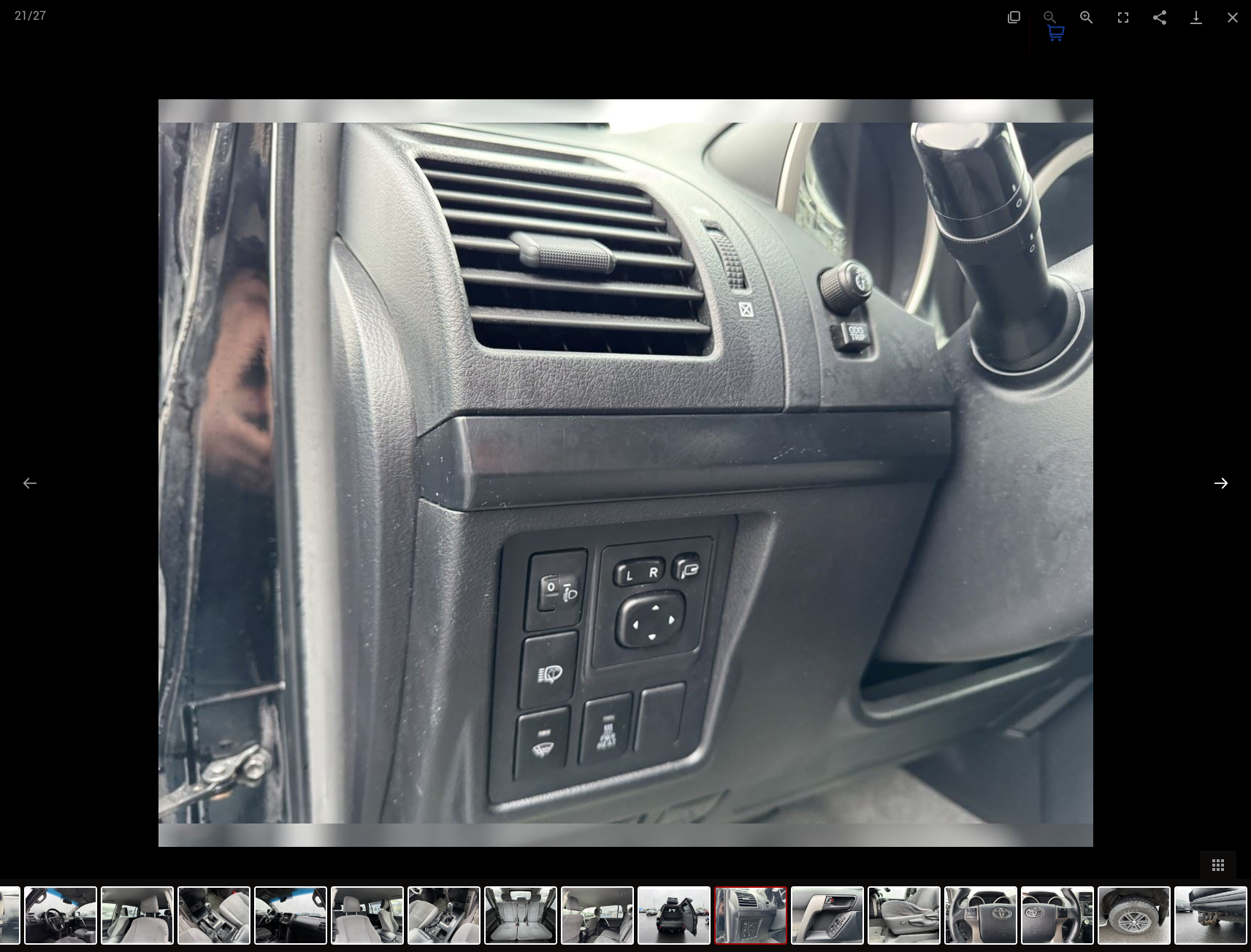
click at [1217, 495] on button "Next slide" at bounding box center [1221, 483] width 31 height 28
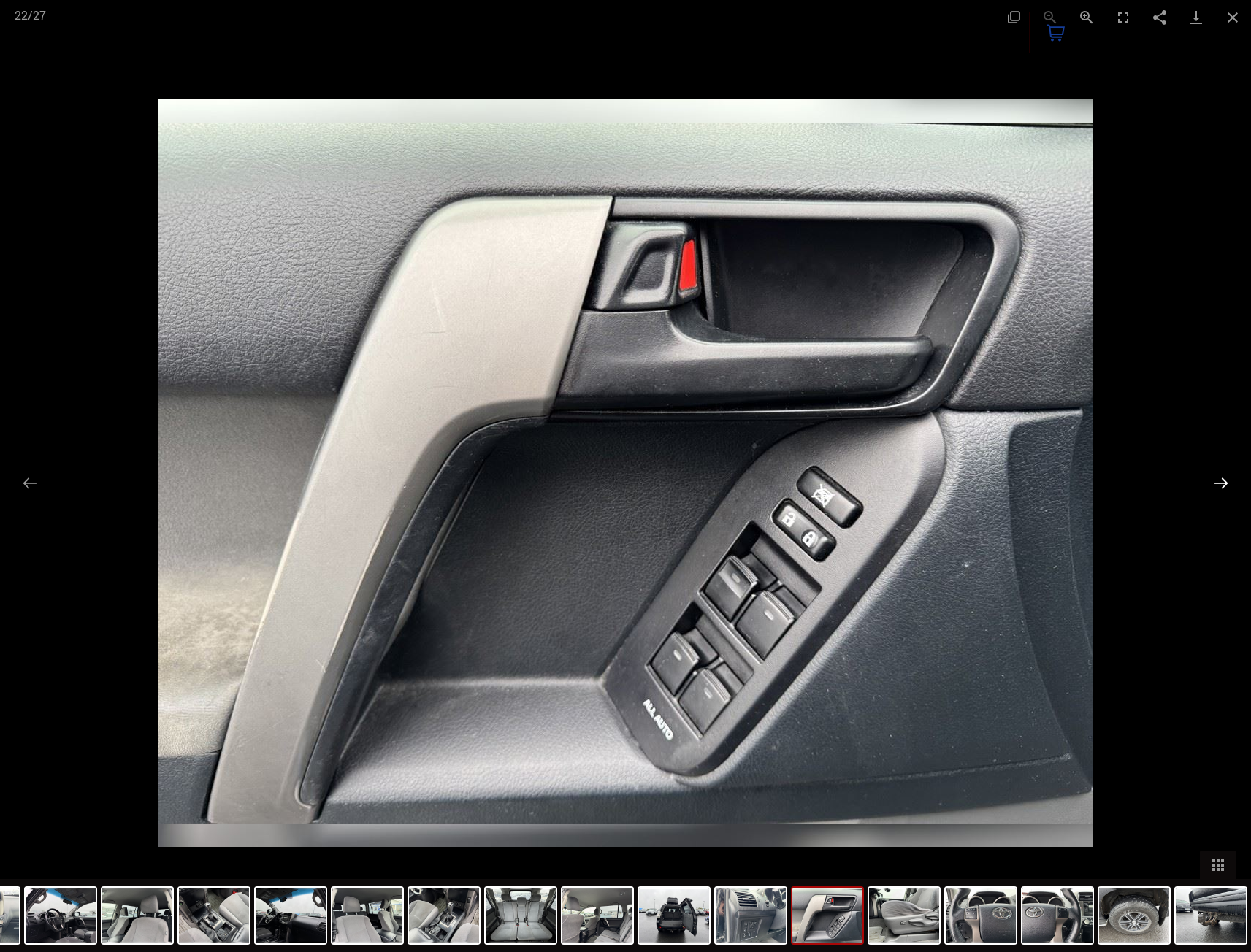
click at [1217, 495] on button "Next slide" at bounding box center [1221, 483] width 31 height 28
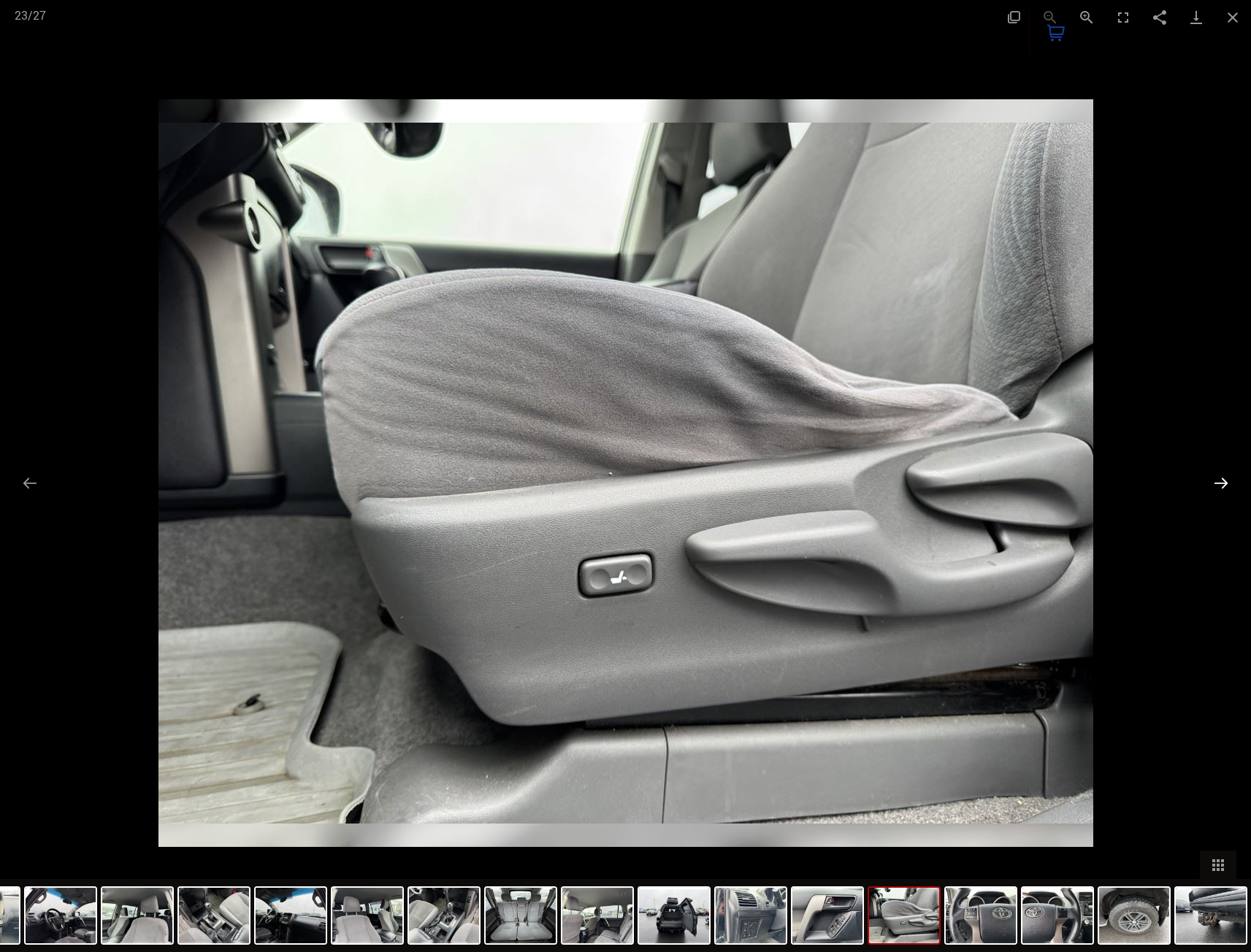
click at [1217, 495] on button "Next slide" at bounding box center [1221, 483] width 31 height 28
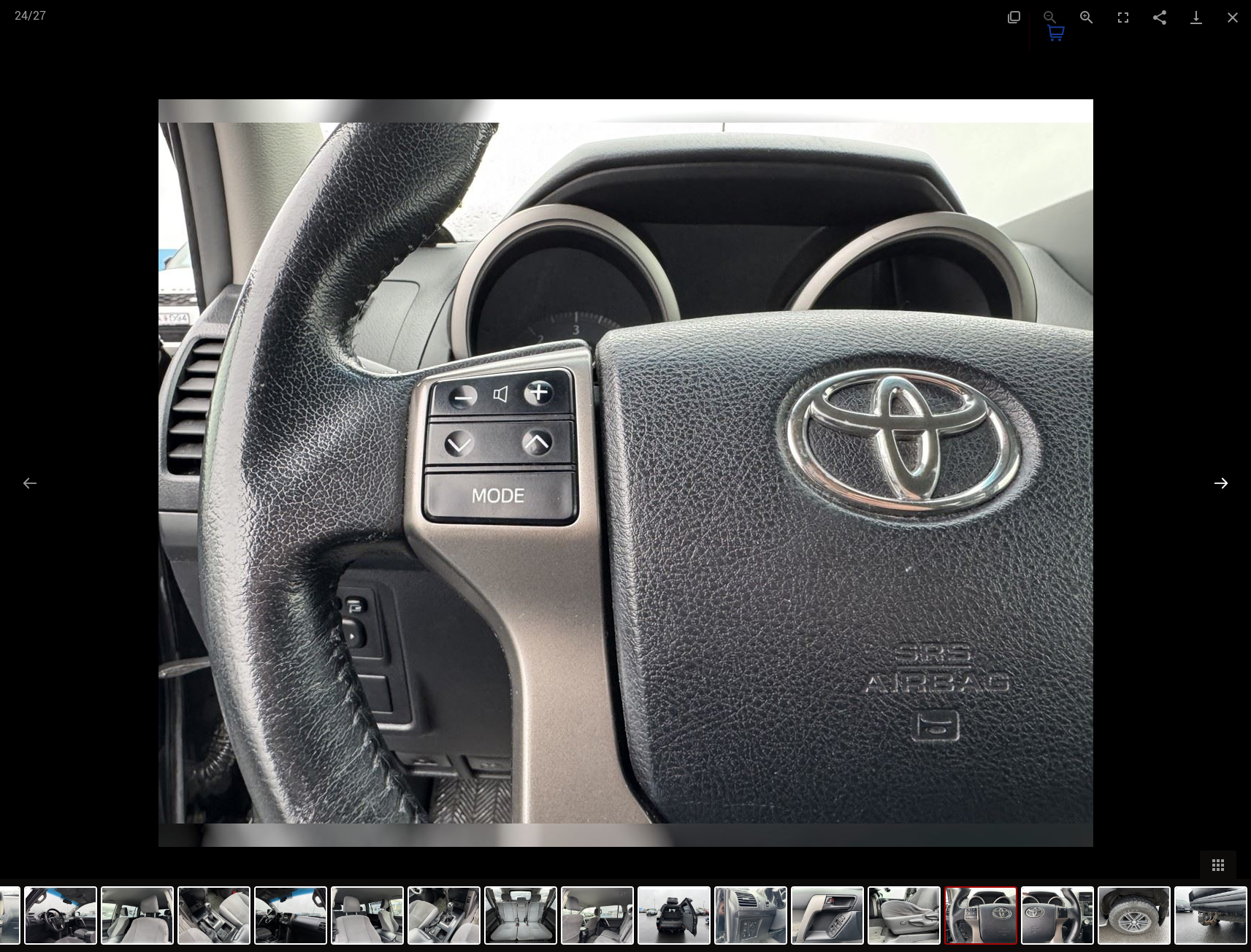
click at [1217, 495] on button "Next slide" at bounding box center [1221, 483] width 31 height 28
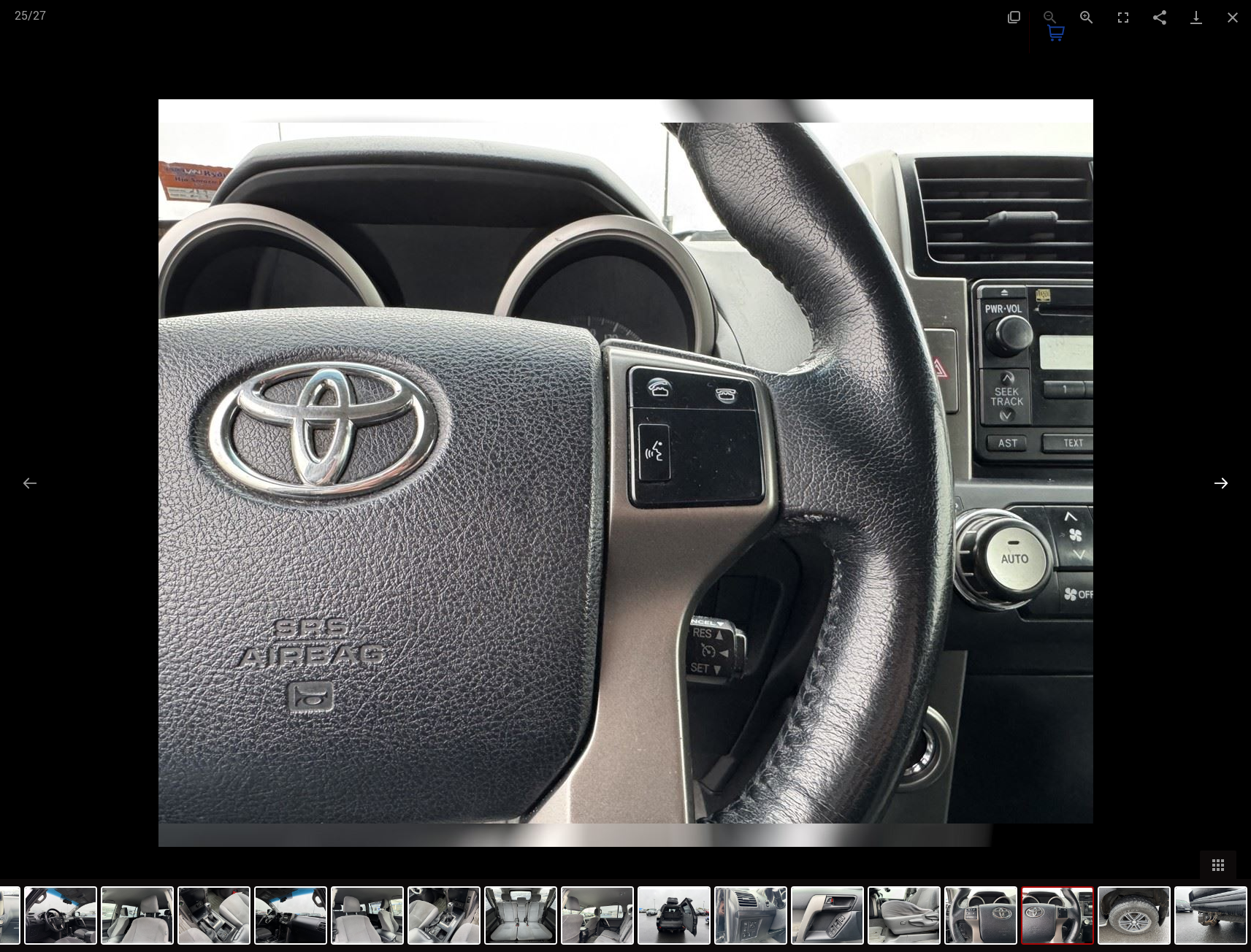
click at [1217, 495] on button "Next slide" at bounding box center [1221, 483] width 31 height 28
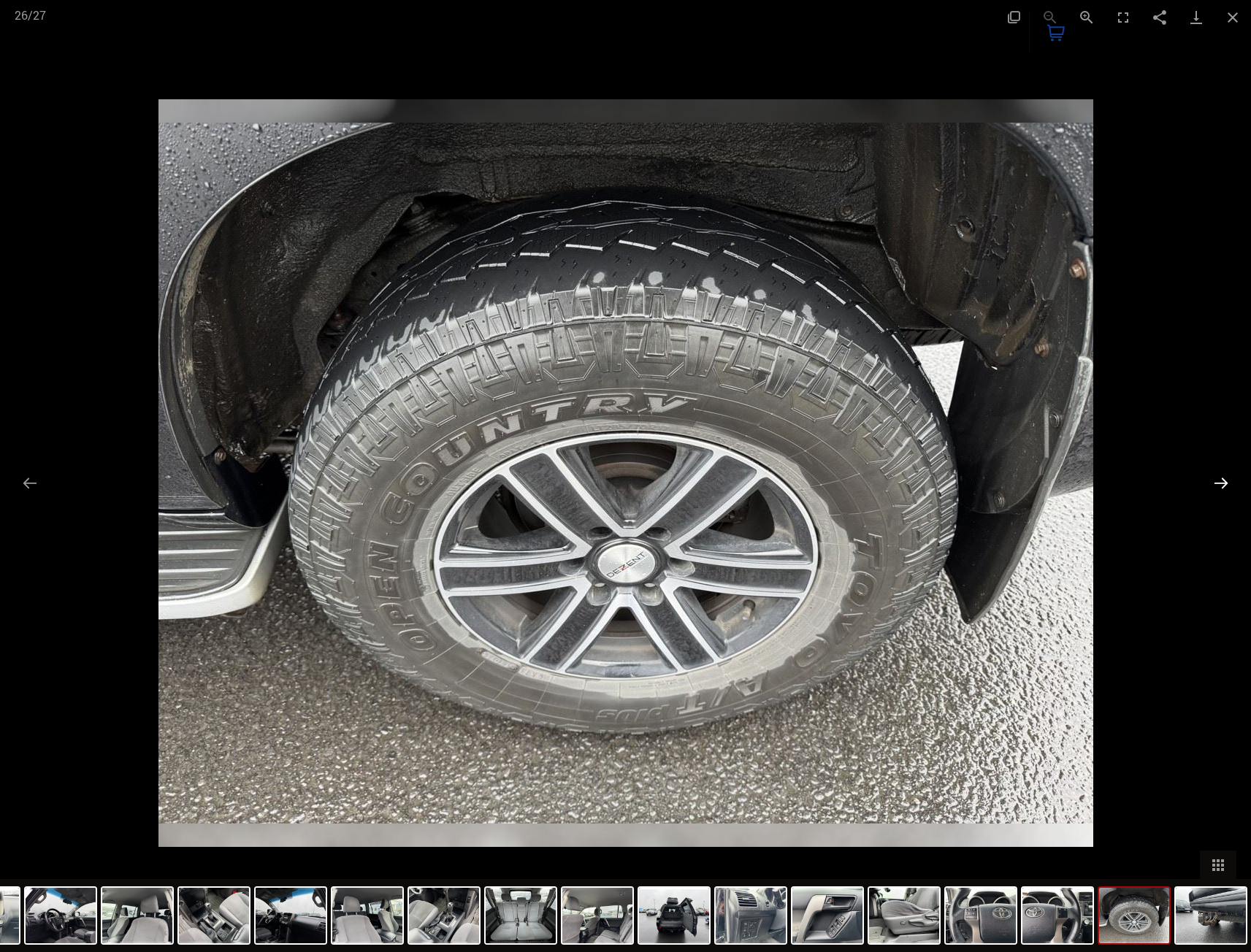
click at [1224, 480] on button "Next slide" at bounding box center [1221, 483] width 31 height 28
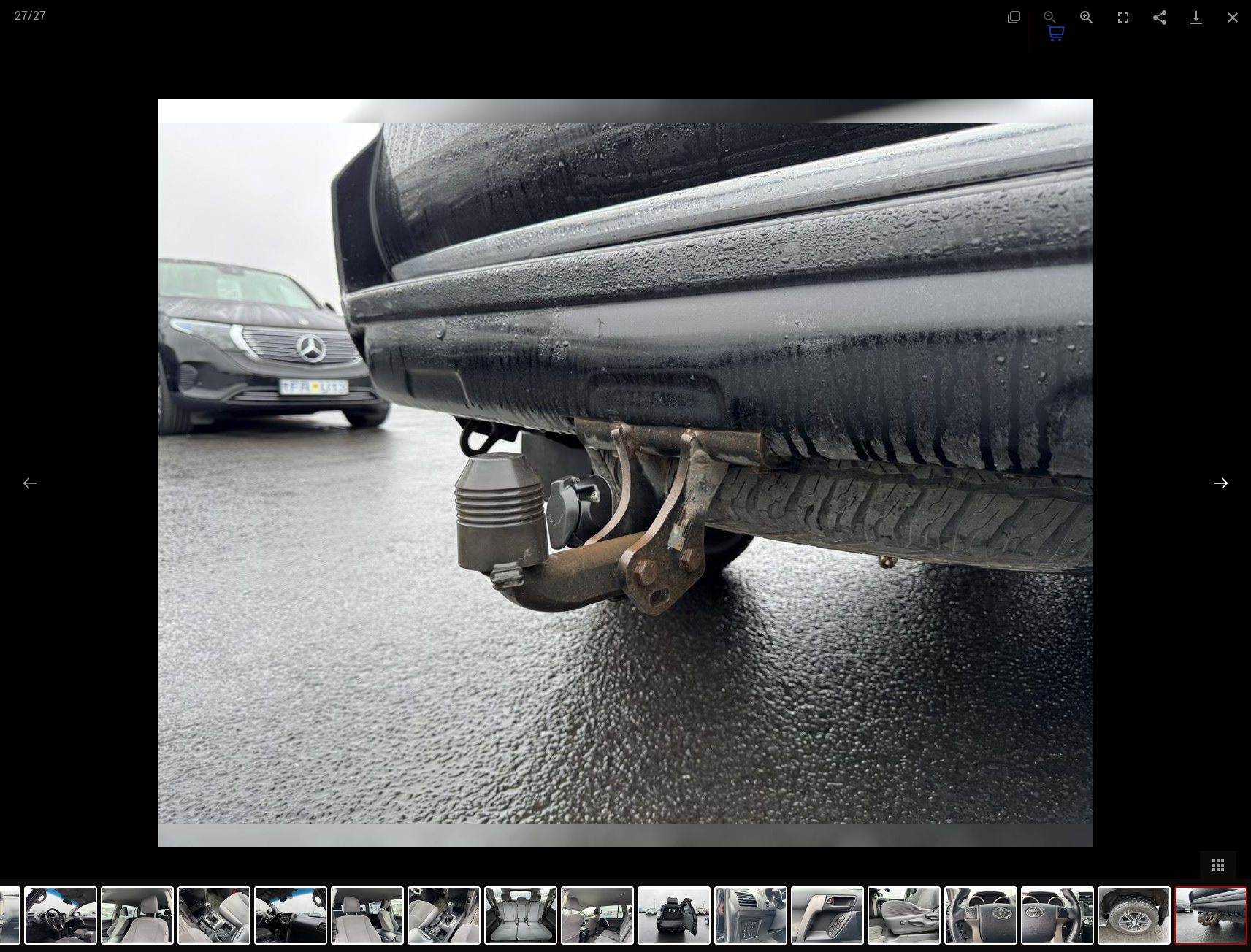
click at [1231, 480] on button "Next slide" at bounding box center [1221, 483] width 31 height 28
